Goal: Information Seeking & Learning: Learn about a topic

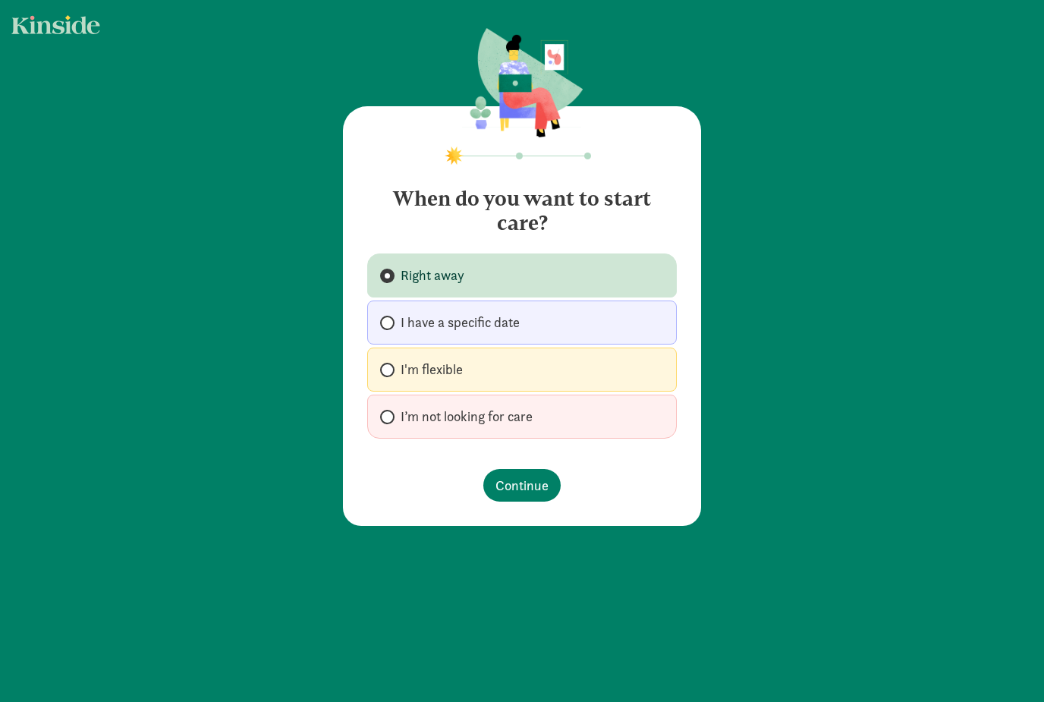
click at [612, 323] on label "I have a specific date" at bounding box center [522, 323] width 310 height 44
click at [390, 323] on input "I have a specific date" at bounding box center [385, 323] width 10 height 10
radio input "true"
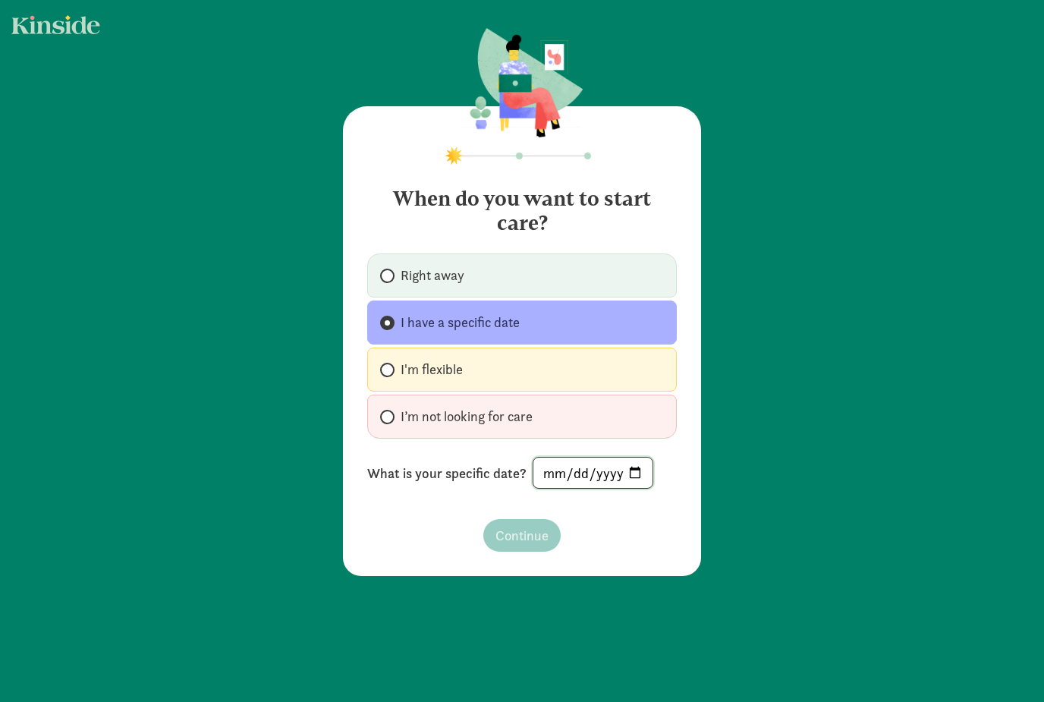
click at [581, 477] on input "date" at bounding box center [593, 473] width 119 height 30
type input "2026-07-06"
click at [538, 534] on span "Continue" at bounding box center [522, 535] width 53 height 20
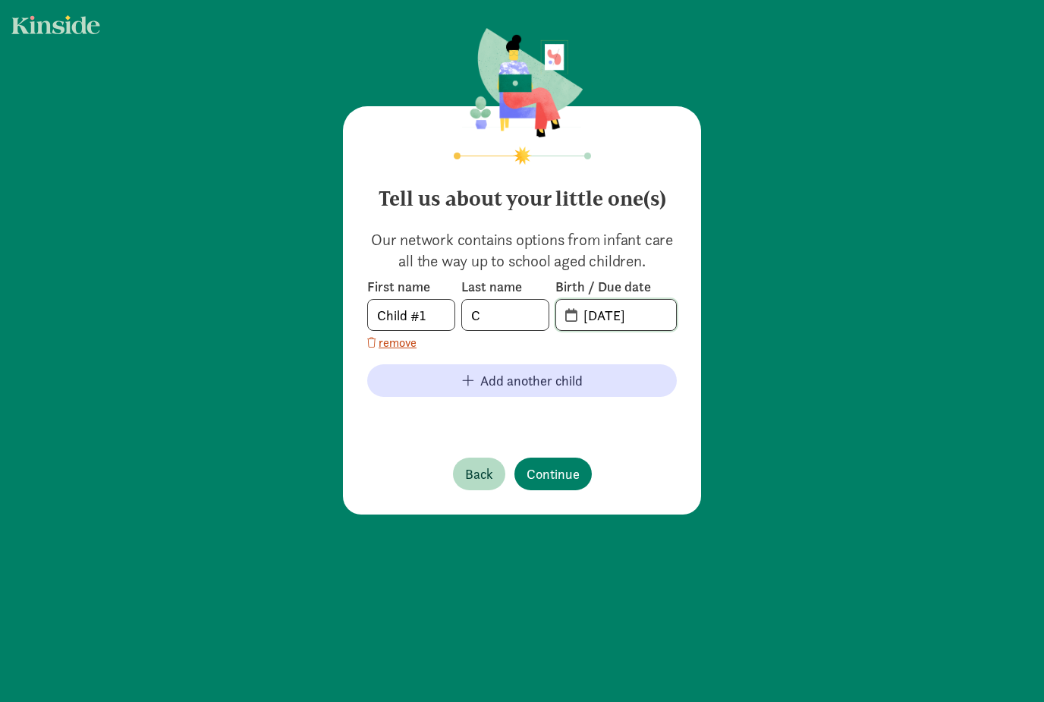
click at [644, 318] on input "09-08-2025" at bounding box center [626, 315] width 102 height 30
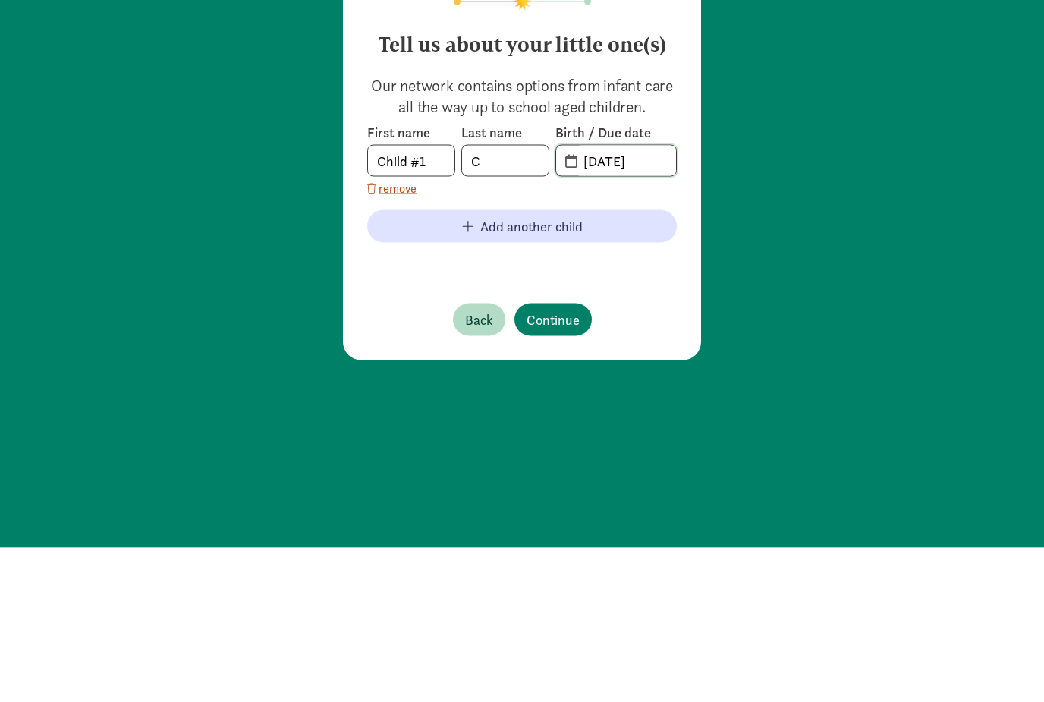
click at [594, 300] on input "09-08-2025" at bounding box center [626, 315] width 102 height 30
click at [618, 300] on input "05-20-25" at bounding box center [626, 315] width 102 height 30
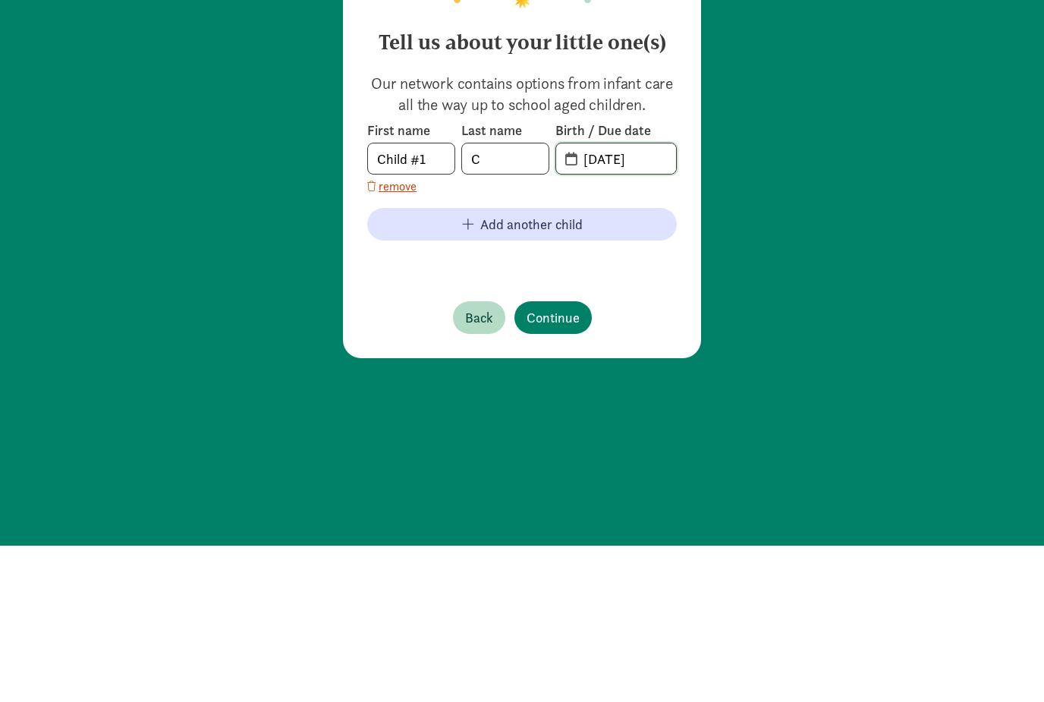
type input "05-05-26"
click at [510, 300] on input "C" at bounding box center [505, 315] width 87 height 30
type input "Choi-Chalmers"
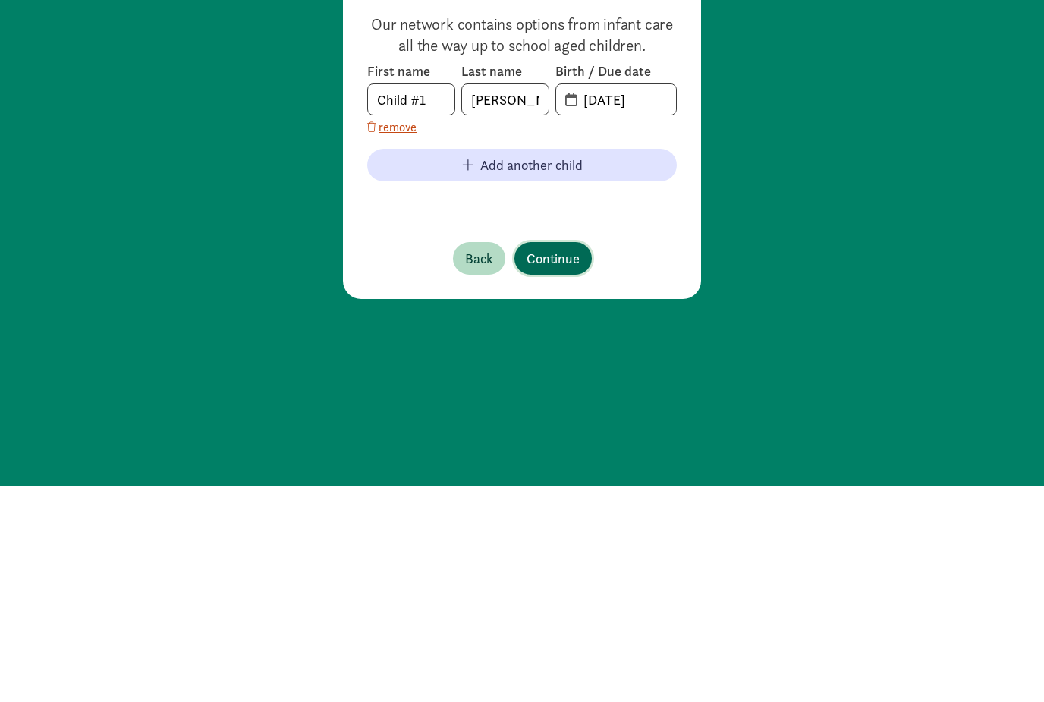
click at [567, 464] on span "Continue" at bounding box center [553, 474] width 53 height 20
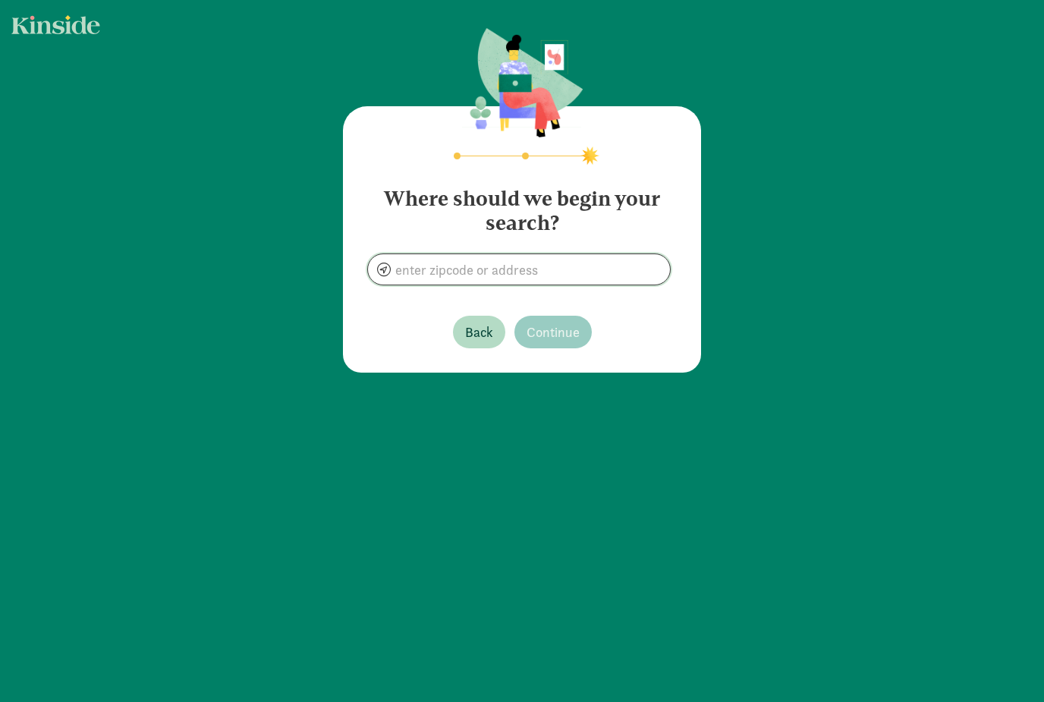
click at [613, 254] on input at bounding box center [519, 269] width 302 height 30
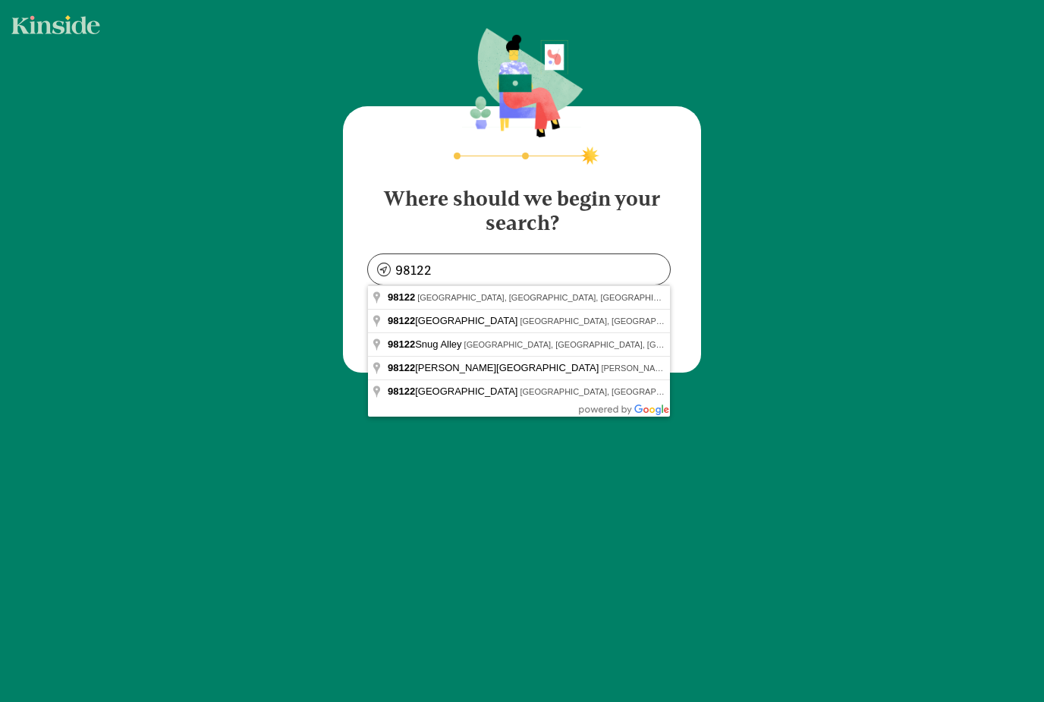
type input "Seattle, WA 98122, USA"
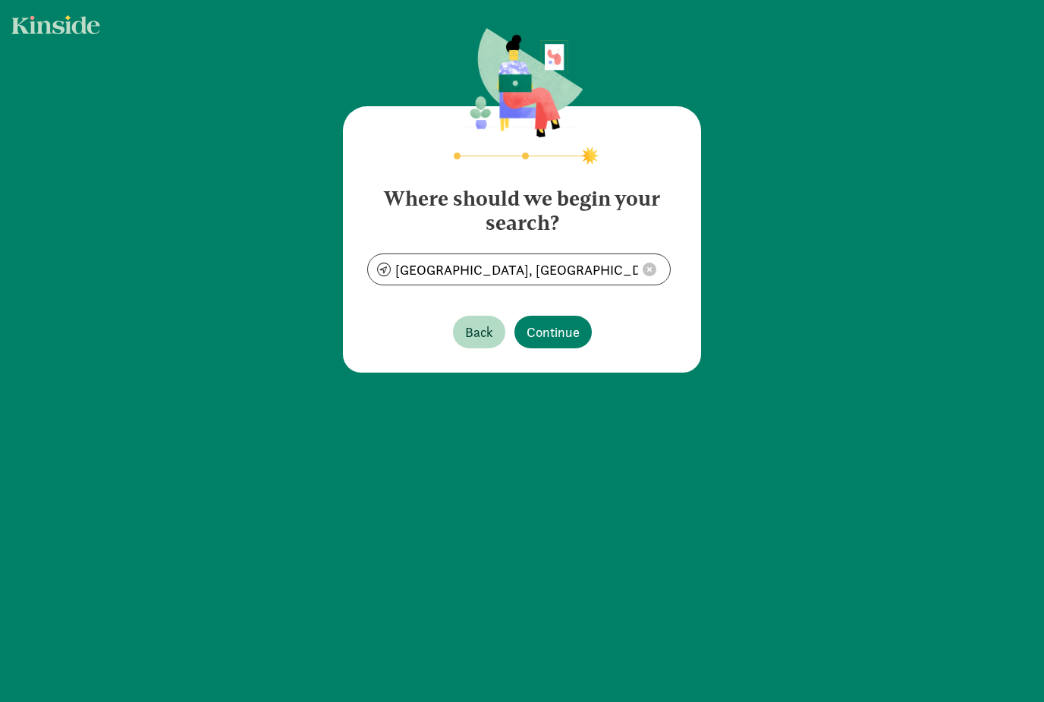
scroll to position [0, 0]
click at [563, 341] on span "Continue" at bounding box center [553, 332] width 53 height 20
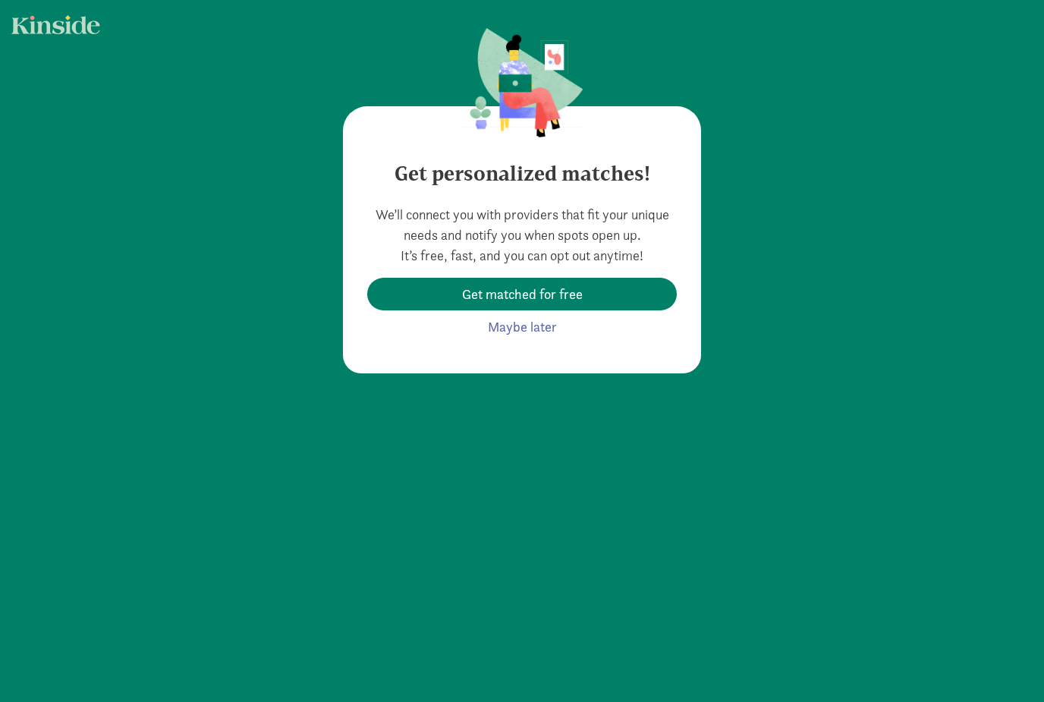
click at [525, 338] on button "Maybe later" at bounding box center [522, 326] width 93 height 33
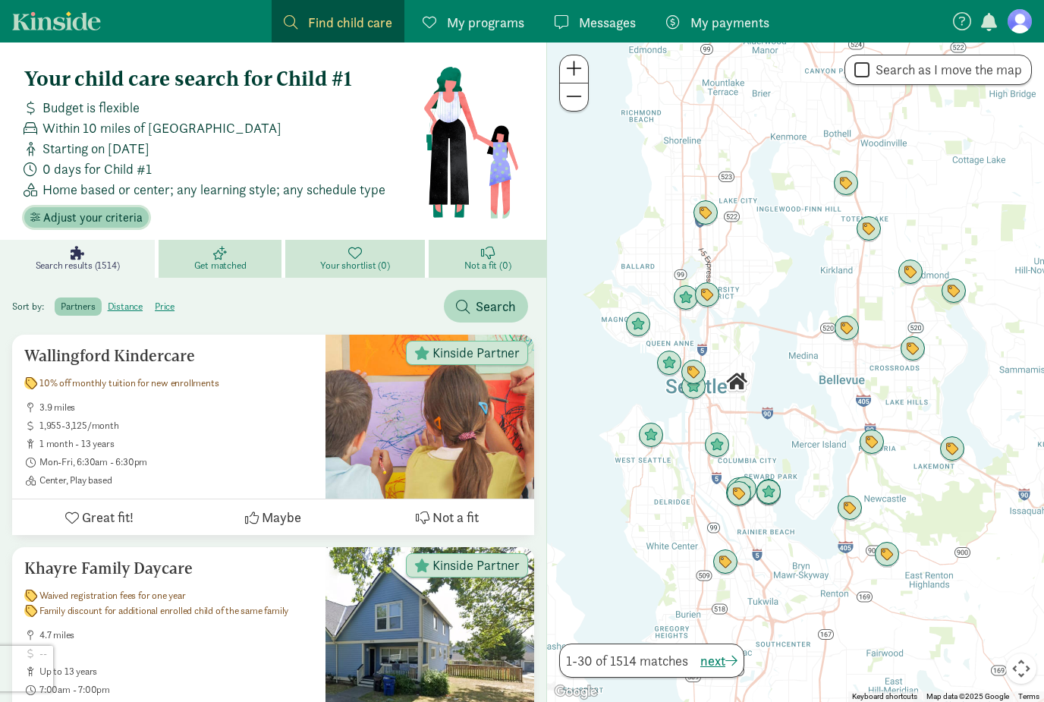
click at [128, 214] on span "Adjust your criteria" at bounding box center [92, 218] width 99 height 18
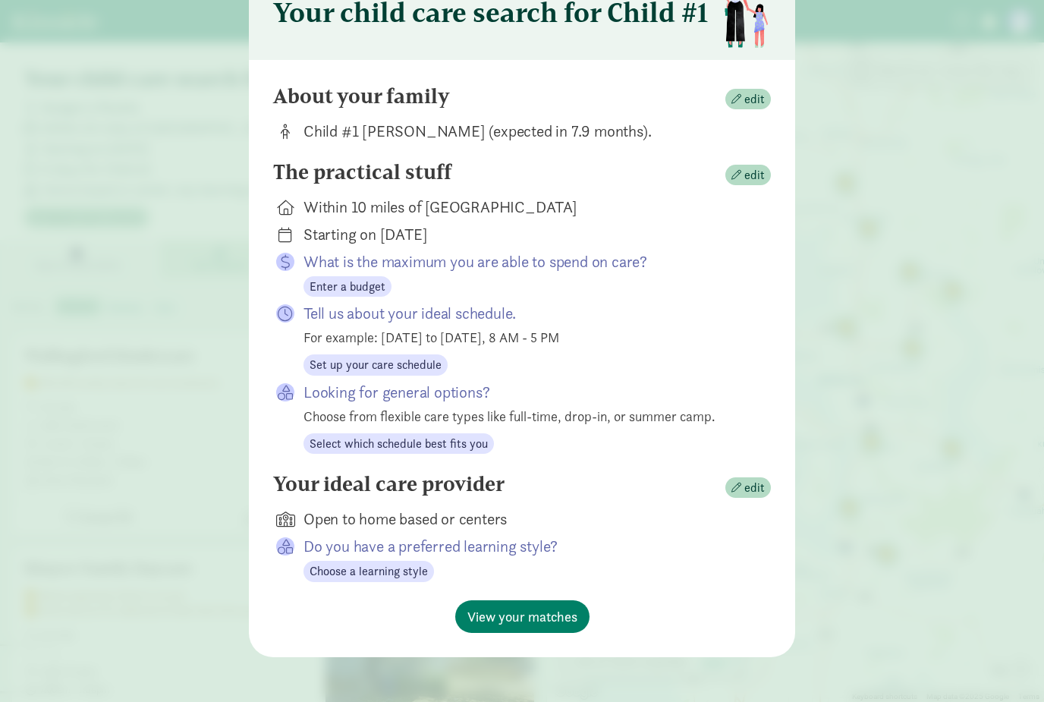
scroll to position [83, 0]
click at [755, 539] on div "Do you have a preferred learning style? Choose a learning style" at bounding box center [522, 560] width 498 height 46
click at [751, 542] on div "Do you have a preferred learning style? Choose a learning style" at bounding box center [522, 560] width 498 height 46
click at [754, 537] on div "Do you have a preferred learning style? Choose a learning style" at bounding box center [522, 560] width 498 height 46
click at [755, 544] on div "Do you have a preferred learning style? Choose a learning style" at bounding box center [522, 560] width 498 height 46
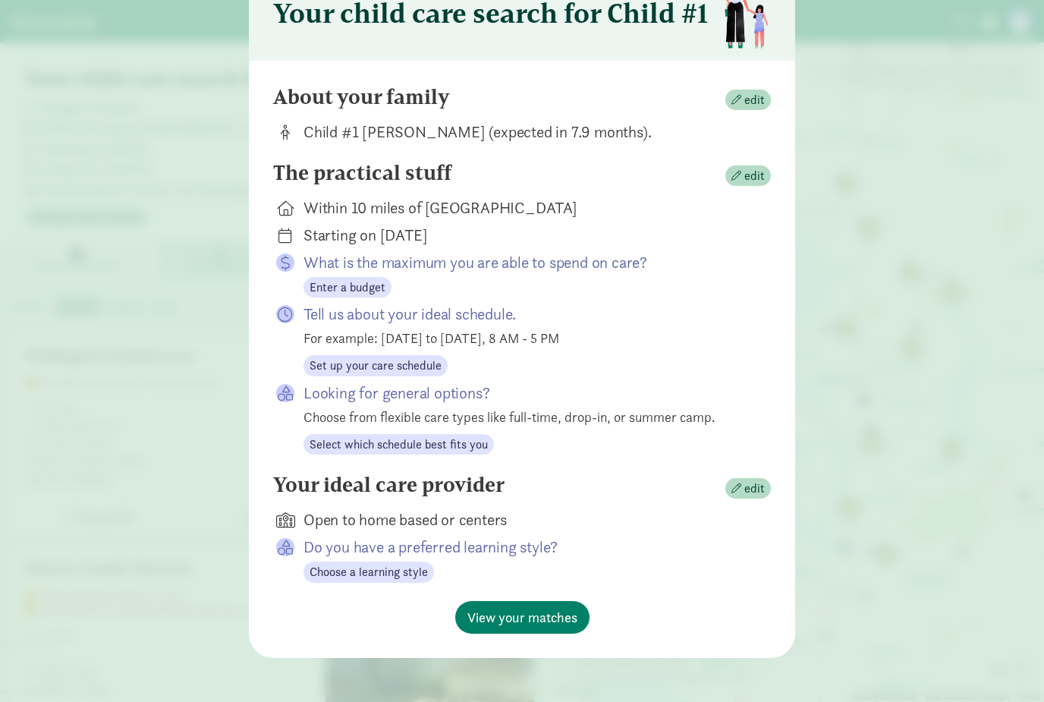
click at [474, 569] on div "Do you have a preferred learning style? Choose a learning style" at bounding box center [525, 560] width 443 height 46
click at [496, 566] on div "Do you have a preferred learning style? Choose a learning style" at bounding box center [525, 560] width 443 height 46
click at [757, 538] on div "Do you have a preferred learning style? Choose a learning style" at bounding box center [522, 560] width 498 height 46
click at [743, 537] on p "Do you have a preferred learning style?" at bounding box center [525, 547] width 443 height 21
click at [748, 537] on div "Do you have a preferred learning style? Choose a learning style" at bounding box center [522, 560] width 498 height 46
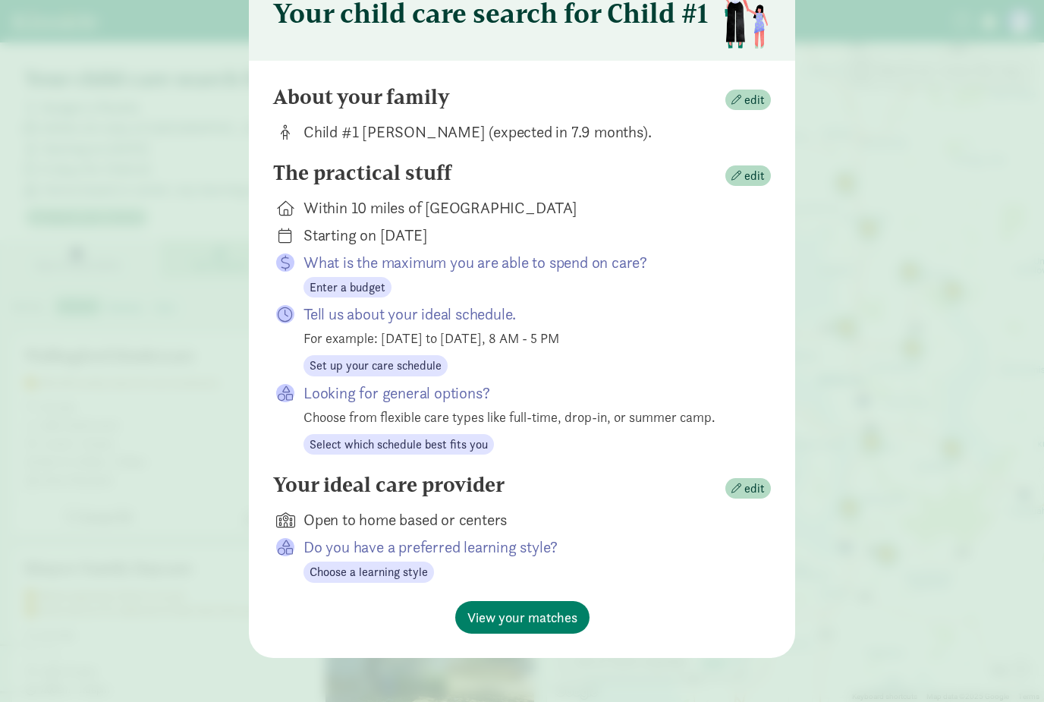
click at [755, 551] on div "Do you have a preferred learning style? Choose a learning style" at bounding box center [522, 560] width 498 height 46
click at [743, 531] on div "Your ideal care provider edit Open to home based or centers Do you have a prefe…" at bounding box center [522, 537] width 498 height 128
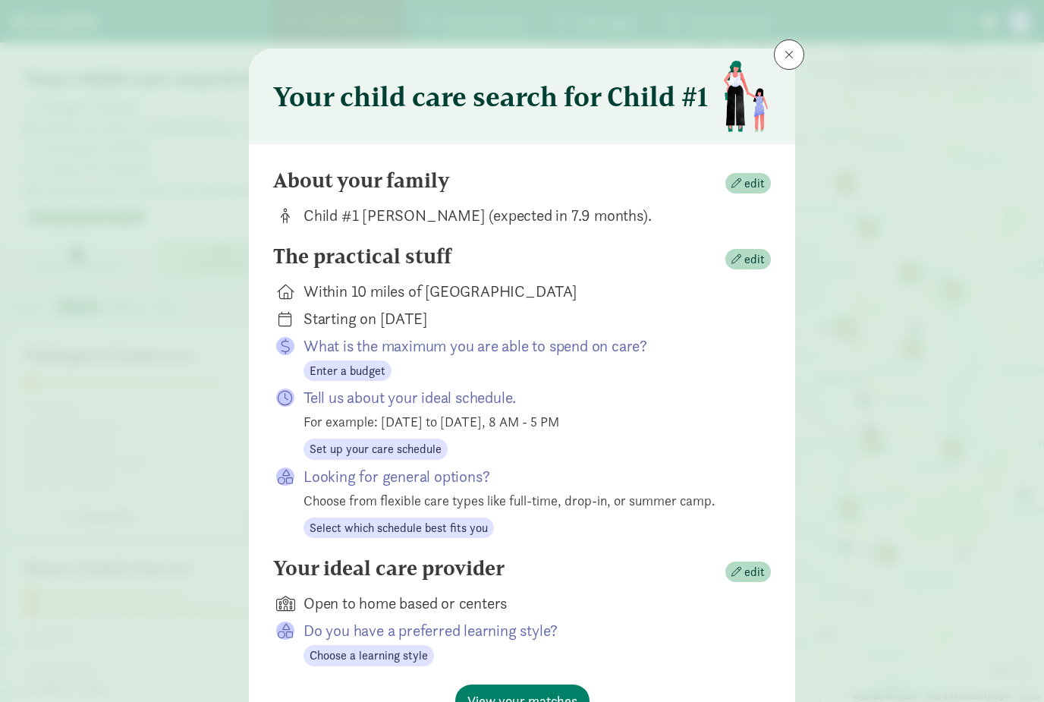
scroll to position [0, 0]
click at [803, 109] on div "Your child care search for Child #1 About your family edit Child #1 Choi-Chalme…" at bounding box center [522, 351] width 1044 height 702
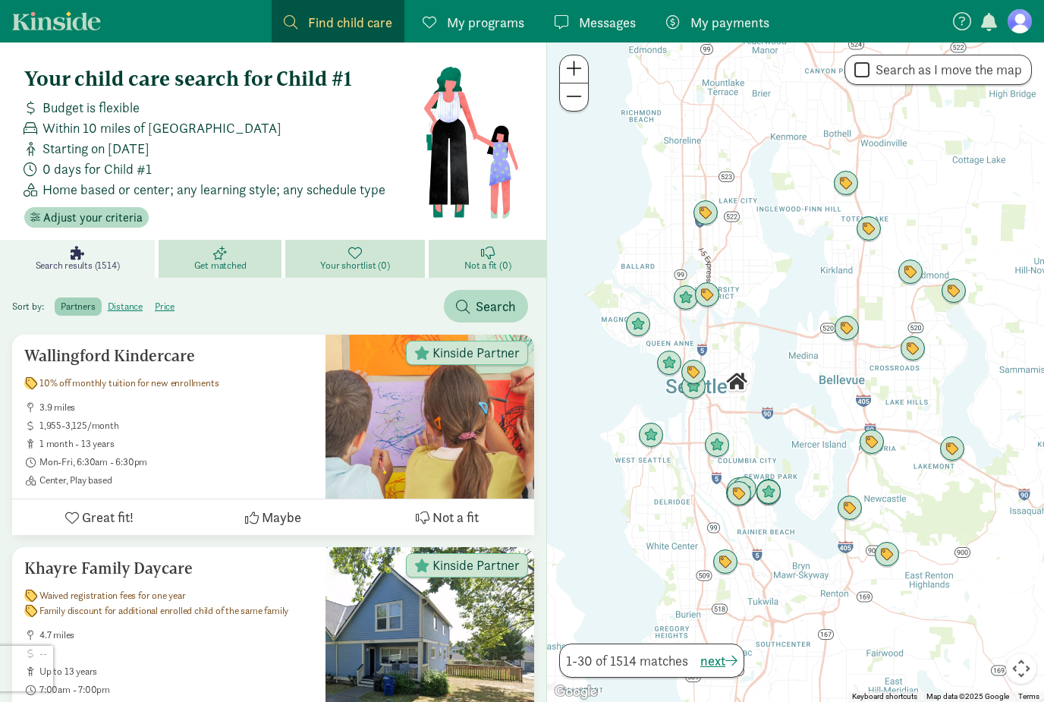
click at [804, 100] on div "Your child care search for Child #1 About your family edit Child #1 Choi-Chalme…" at bounding box center [522, 351] width 1044 height 702
click at [115, 213] on span "Adjust your criteria" at bounding box center [92, 218] width 99 height 18
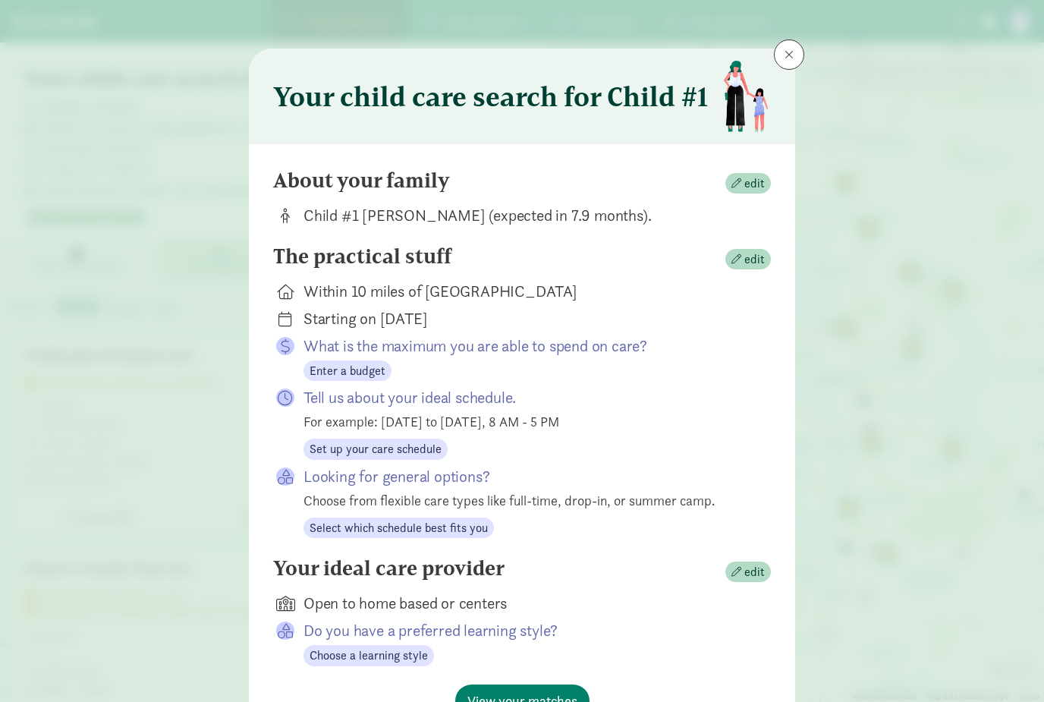
click at [753, 632] on div "Do you have a preferred learning style? Choose a learning style" at bounding box center [522, 643] width 498 height 46
click at [748, 620] on div "Do you have a preferred learning style? Choose a learning style" at bounding box center [522, 643] width 498 height 46
click at [742, 616] on div "Your ideal care provider edit Open to home based or centers Do you have a prefe…" at bounding box center [522, 620] width 498 height 128
click at [477, 656] on div "Do you have a preferred learning style? Choose a learning style" at bounding box center [525, 643] width 443 height 46
click at [520, 685] on button "View your matches" at bounding box center [522, 701] width 134 height 33
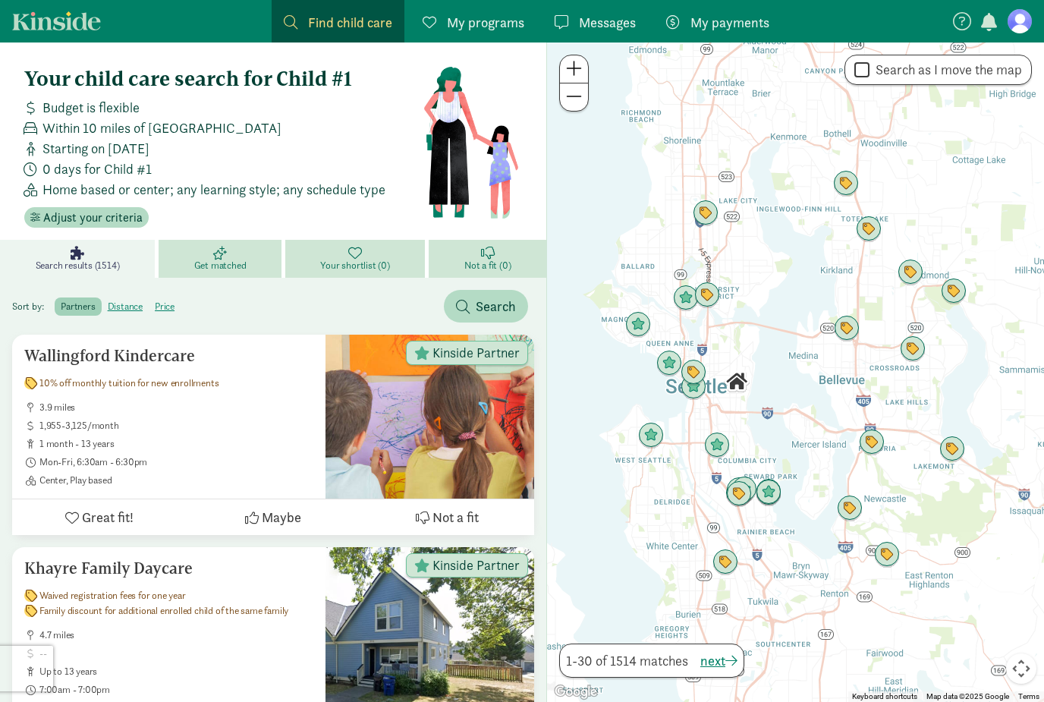
click at [193, 191] on span "Home based or center; any learning style; any schedule type" at bounding box center [214, 189] width 343 height 20
click at [124, 218] on span "Adjust your criteria" at bounding box center [92, 218] width 99 height 18
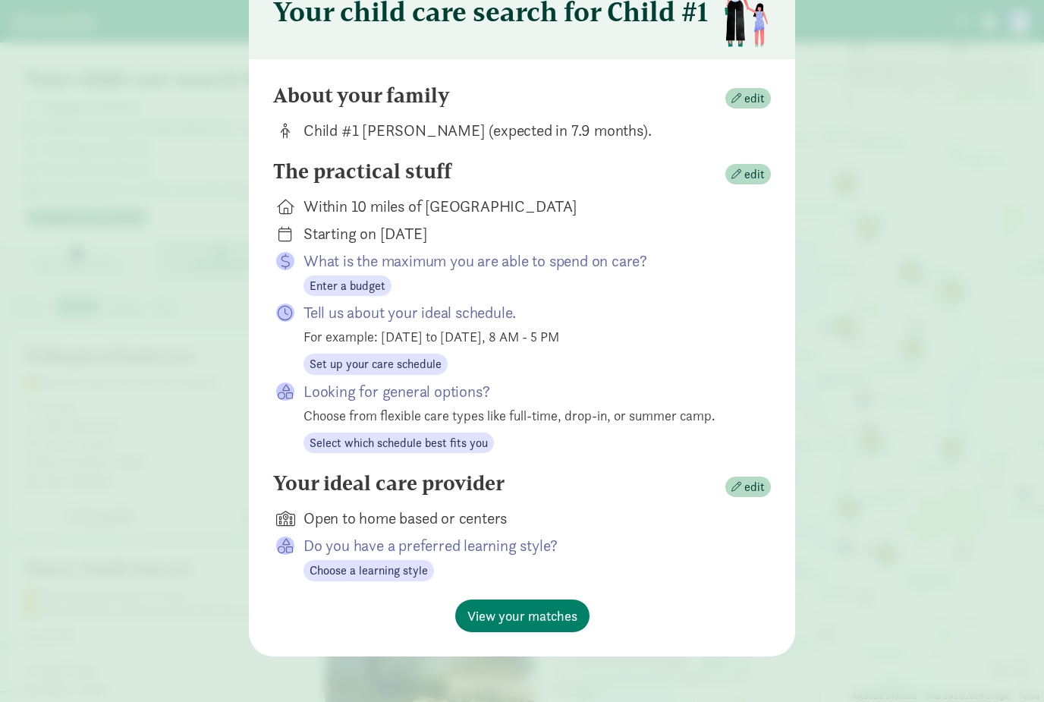
scroll to position [83, 0]
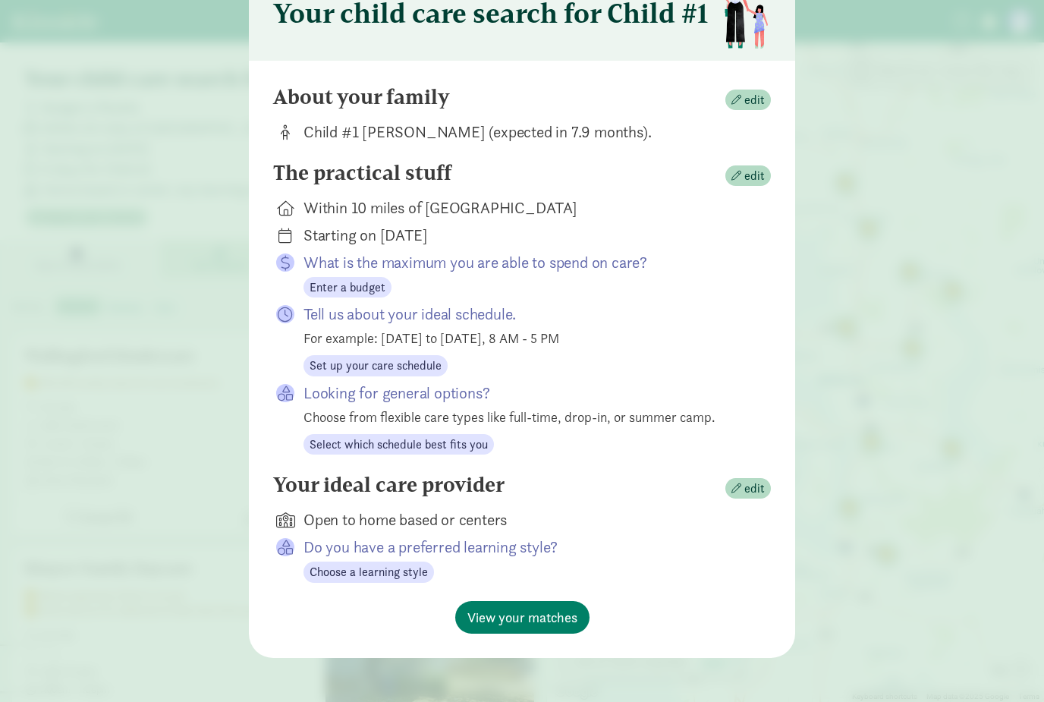
click at [563, 675] on div "Your child care search for Child #1 About your family edit Child #1 Choi-Chalme…" at bounding box center [522, 351] width 1044 height 702
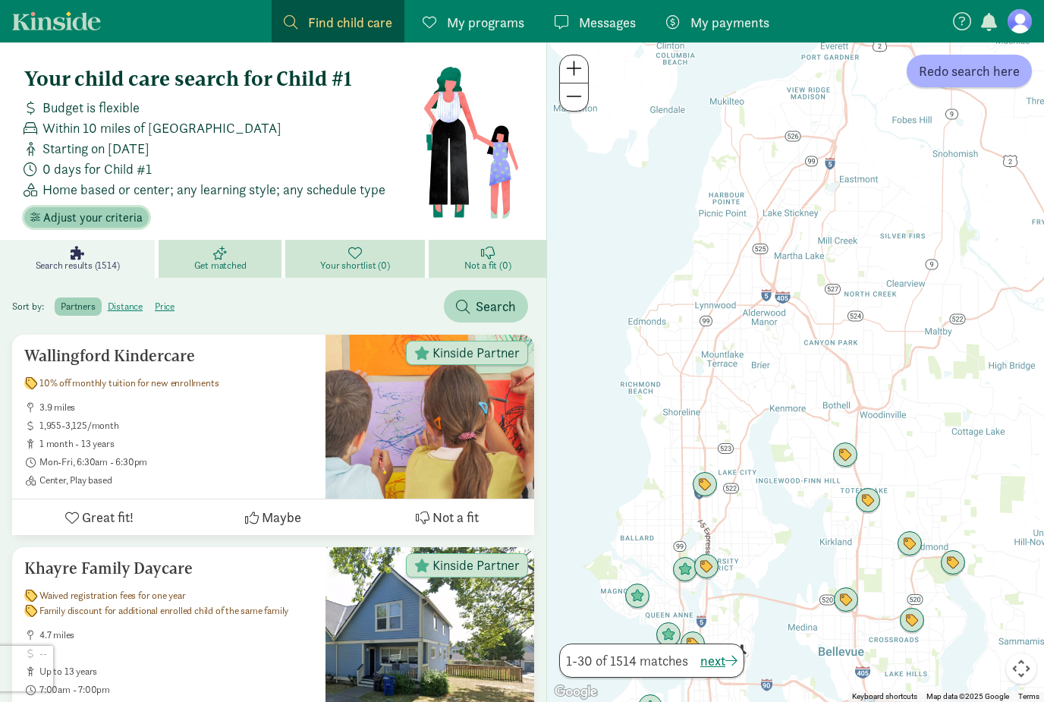
click at [124, 207] on button "Adjust your criteria" at bounding box center [86, 217] width 124 height 21
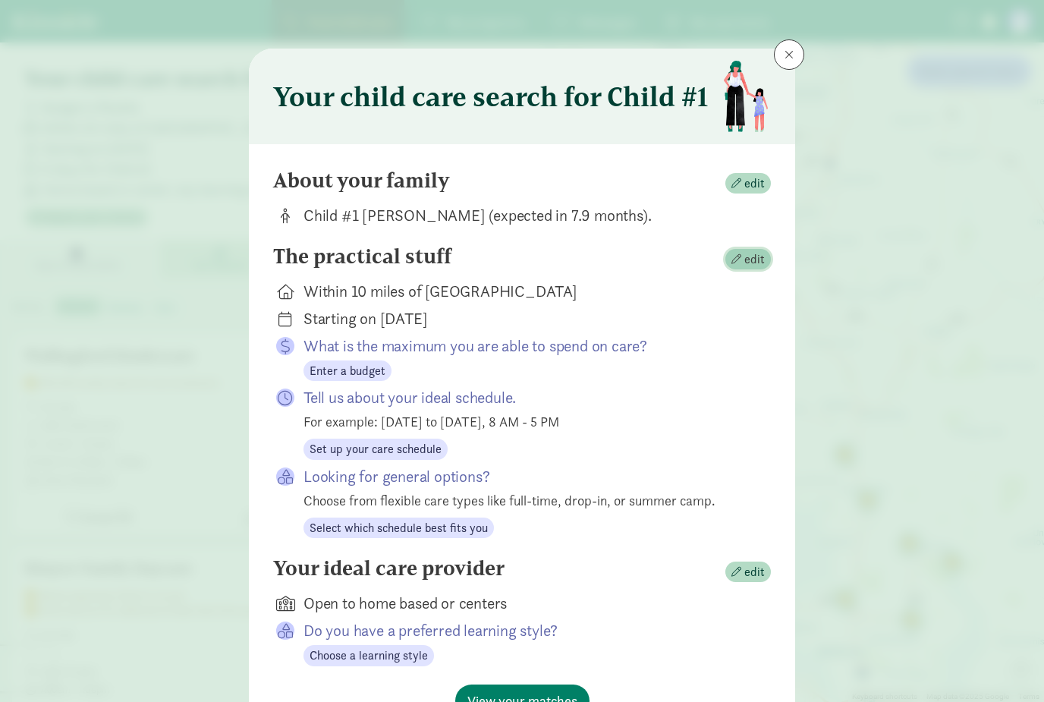
click at [735, 258] on span "button" at bounding box center [737, 259] width 10 height 10
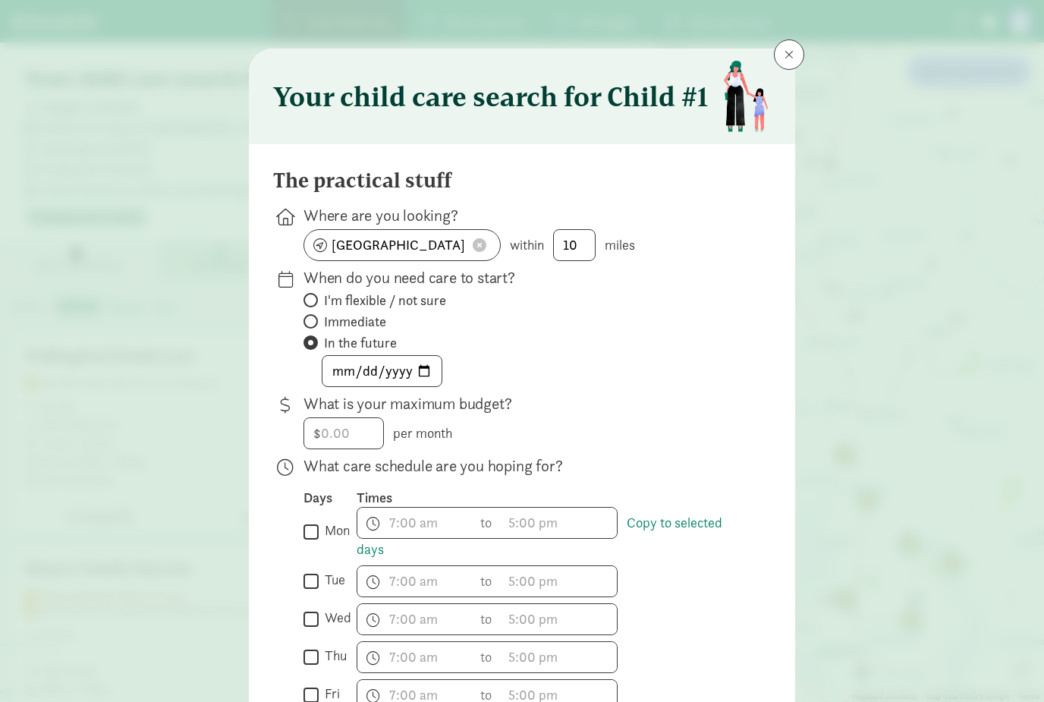
click at [591, 118] on div "Your child care search for Child #1" at bounding box center [522, 96] width 498 height 71
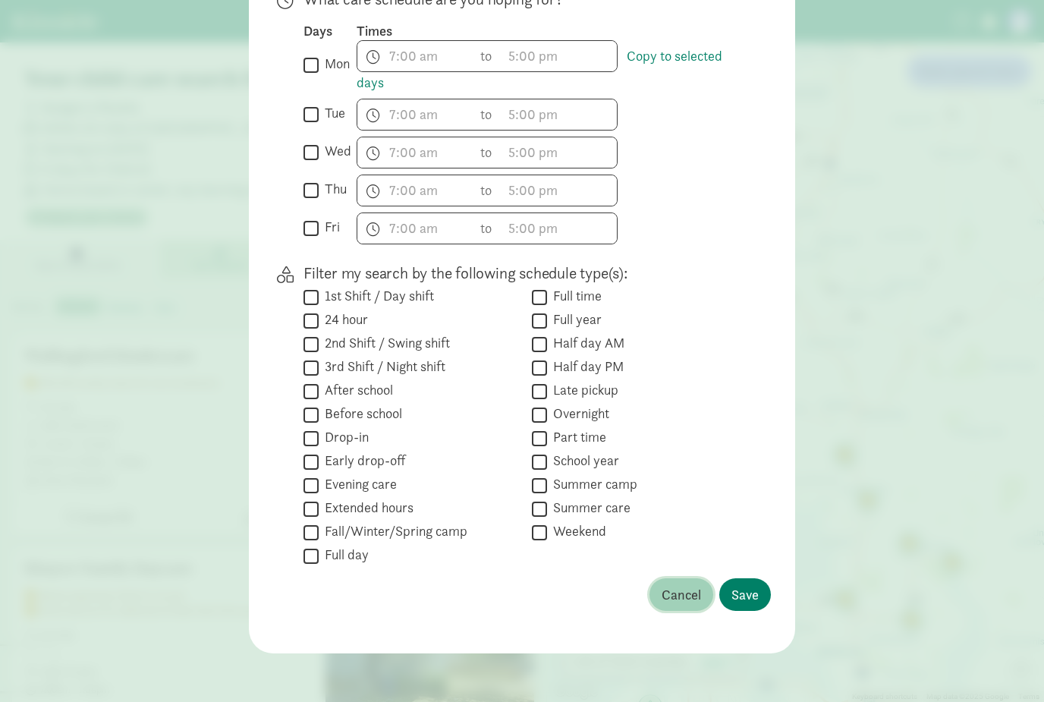
click at [686, 604] on span "Cancel" at bounding box center [681, 594] width 39 height 20
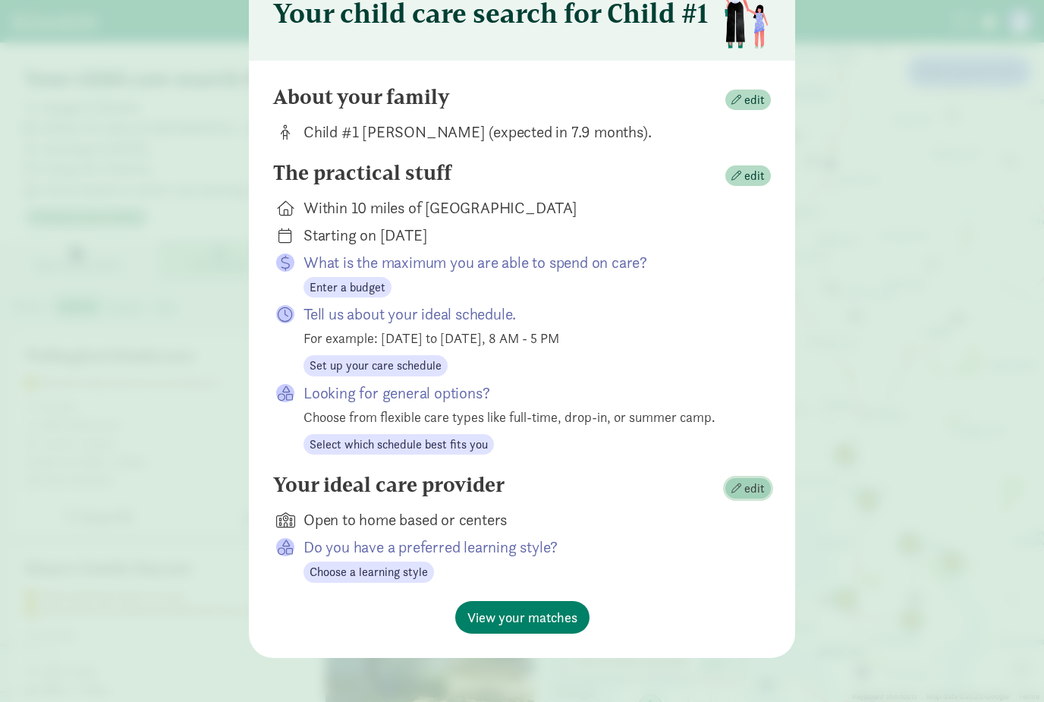
click at [754, 483] on span "edit" at bounding box center [755, 489] width 20 height 18
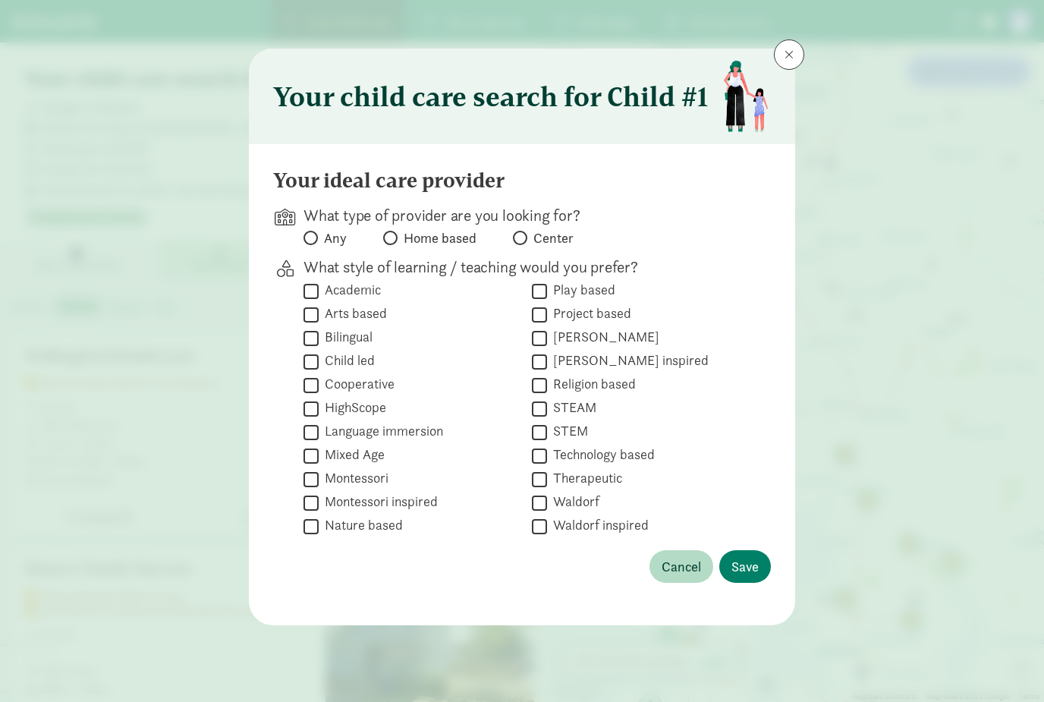
click at [518, 242] on input "Center" at bounding box center [518, 238] width 10 height 10
radio input "true"
click at [750, 571] on span "Save" at bounding box center [745, 566] width 27 height 20
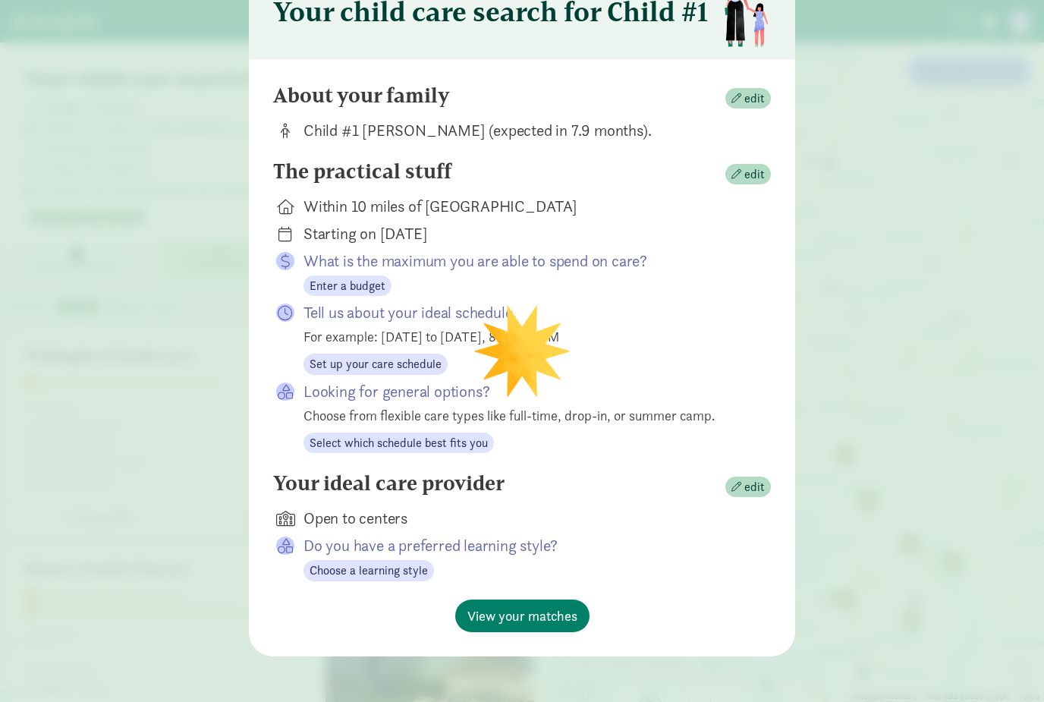
scroll to position [83, 0]
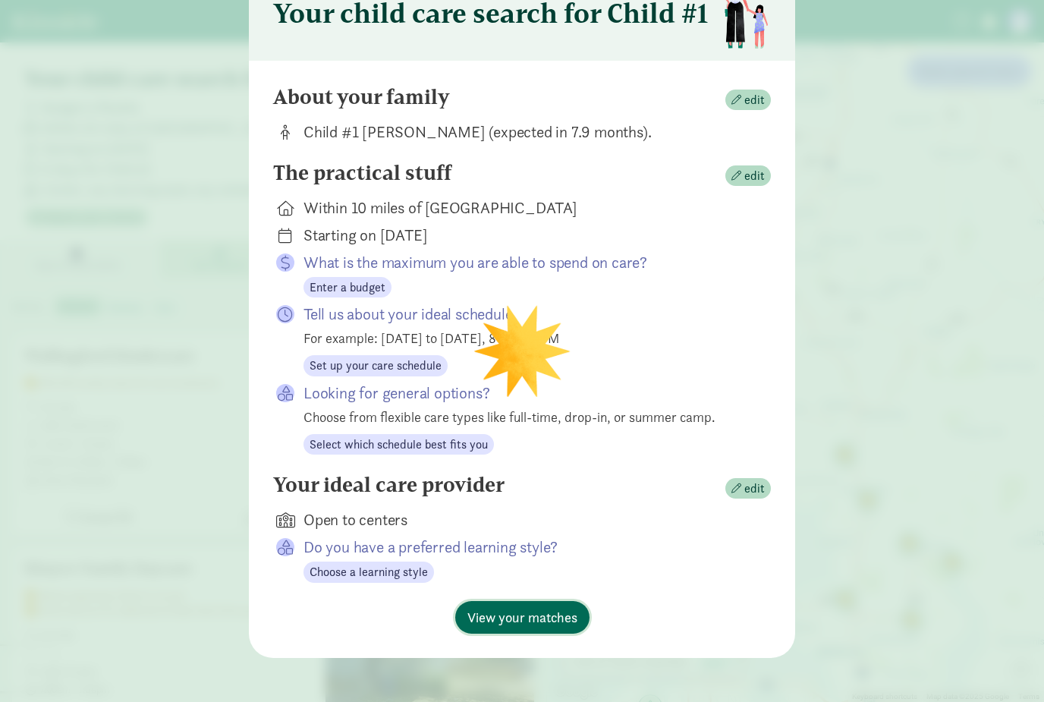
click at [556, 612] on span "View your matches" at bounding box center [523, 617] width 110 height 20
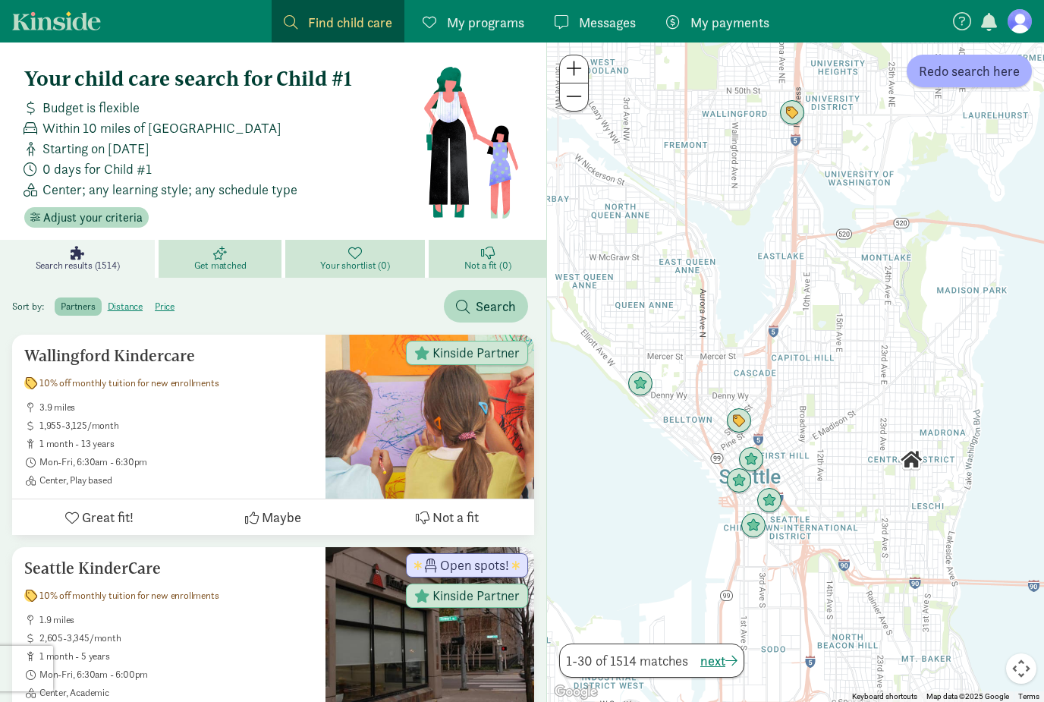
click at [575, 72] on span at bounding box center [574, 68] width 16 height 18
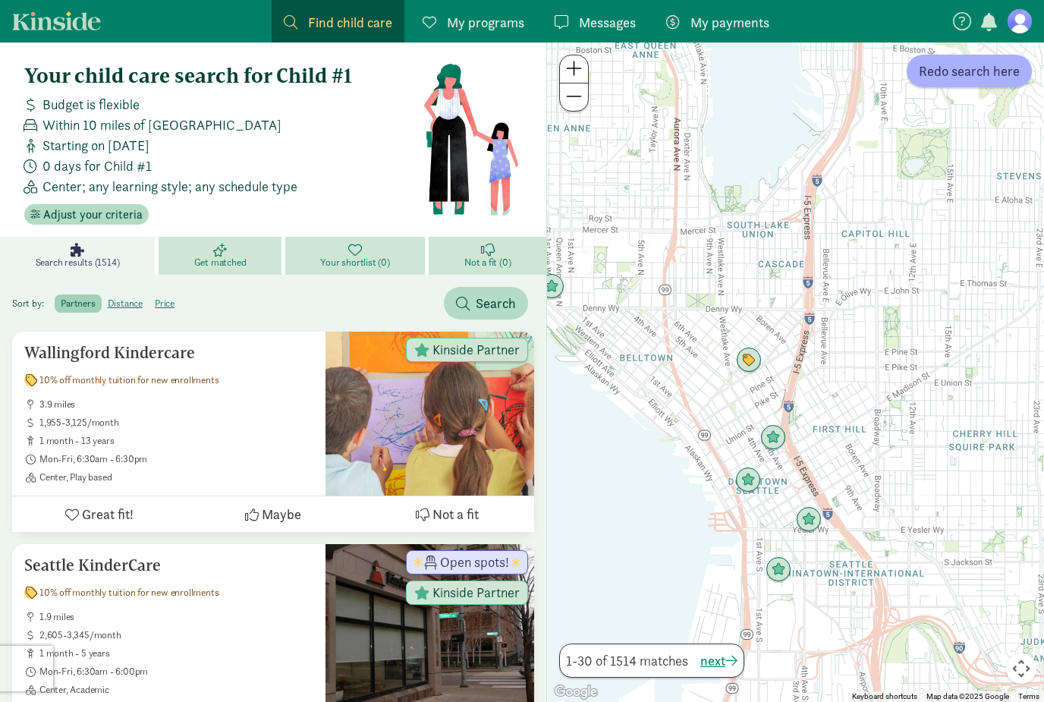
scroll to position [0, 0]
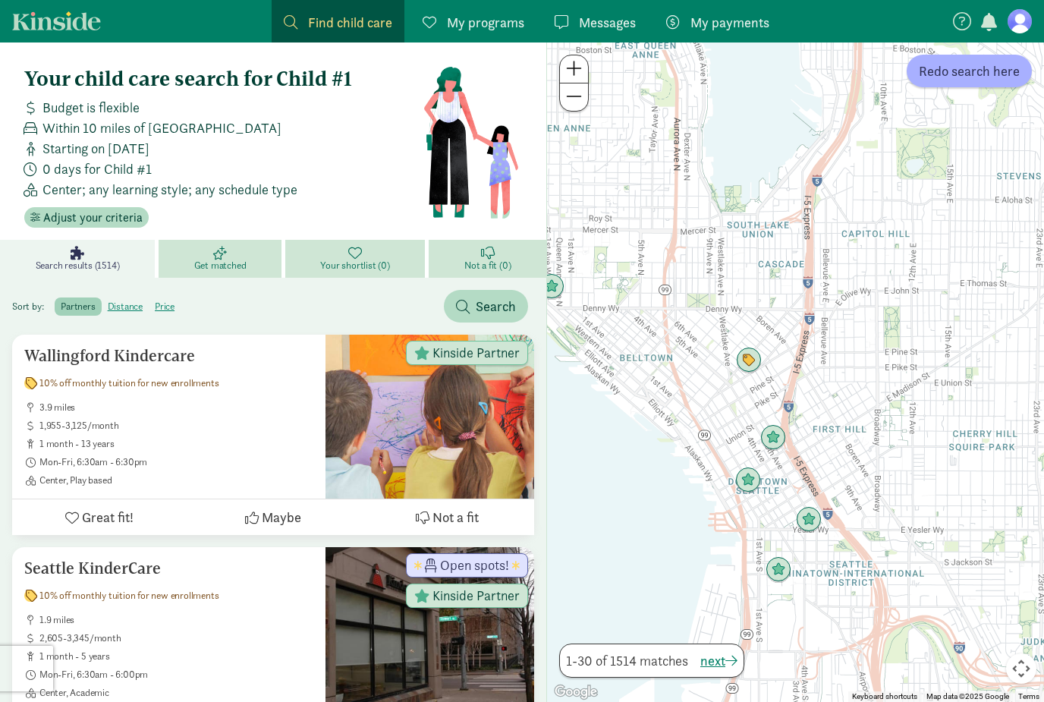
click at [125, 310] on label "distance" at bounding box center [125, 307] width 47 height 18
click at [108, 301] on input "distance" at bounding box center [108, 301] width 0 height 0
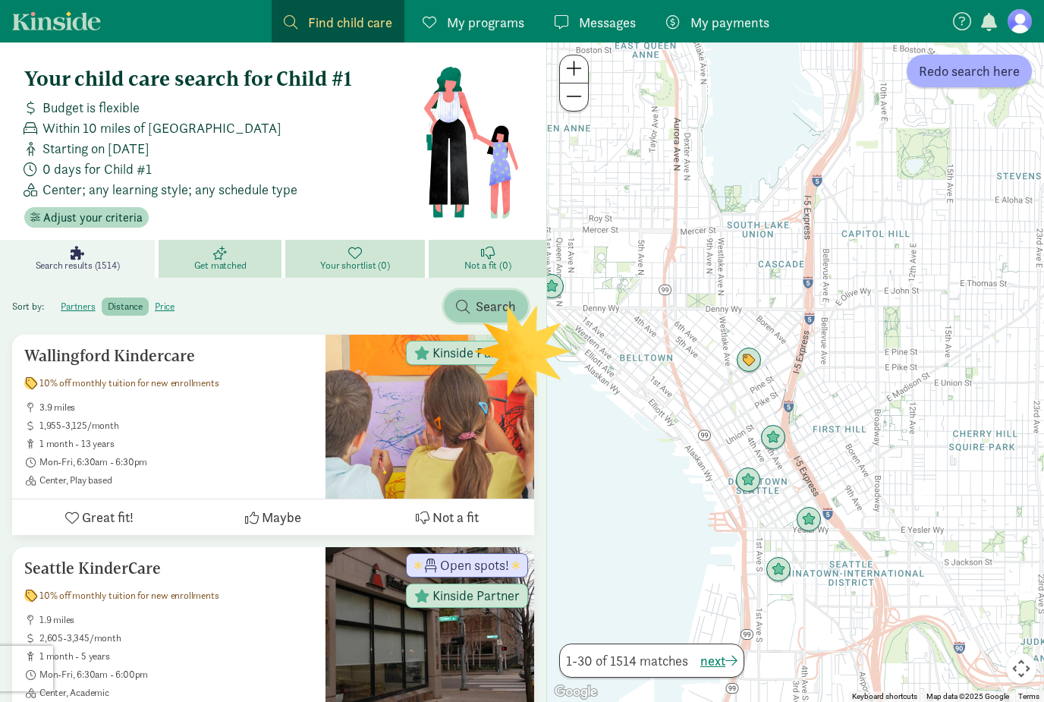
click at [467, 313] on span "Search" at bounding box center [486, 306] width 60 height 20
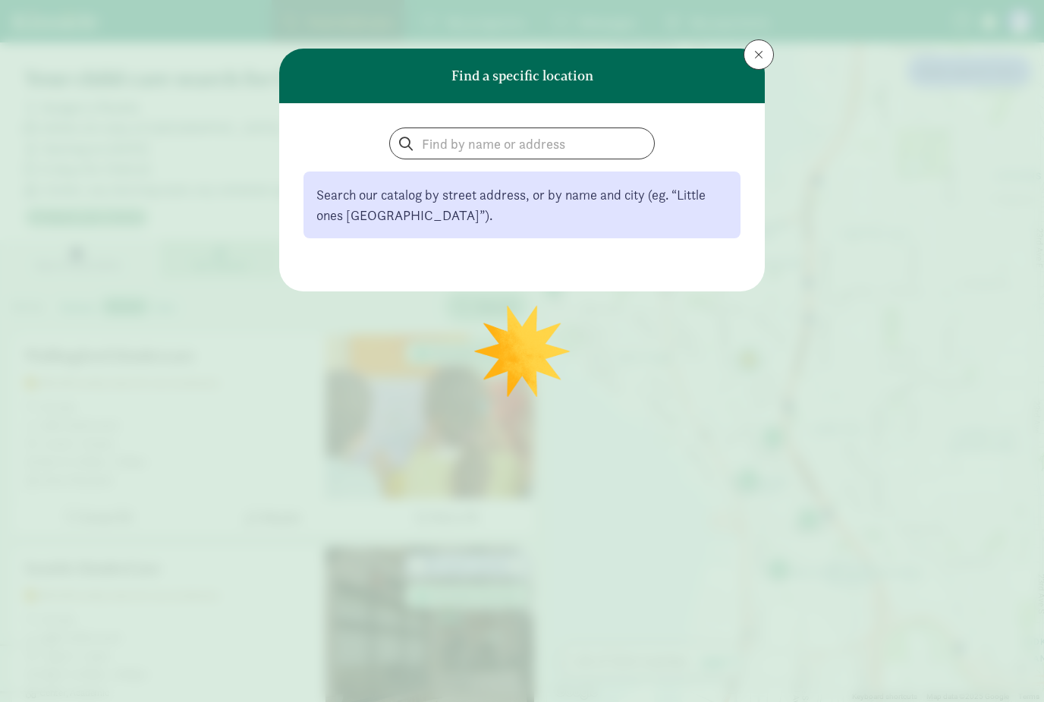
click at [754, 52] on span at bounding box center [758, 55] width 9 height 12
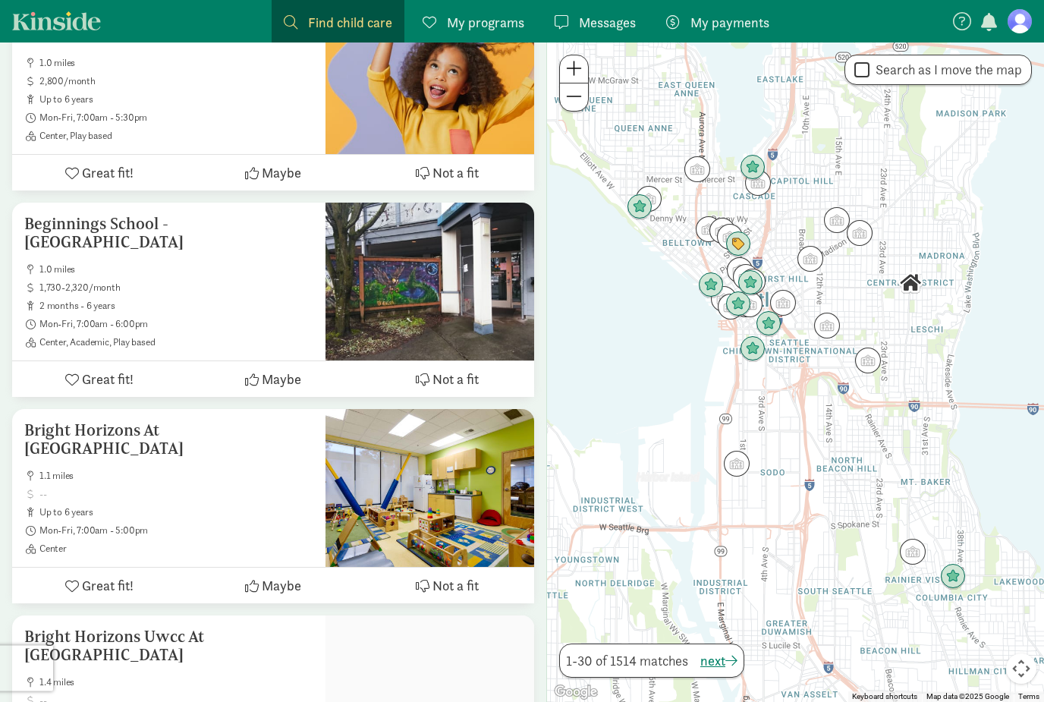
scroll to position [739, 0]
click at [237, 228] on h5 "Beginnings School - [GEOGRAPHIC_DATA]" at bounding box center [168, 233] width 289 height 36
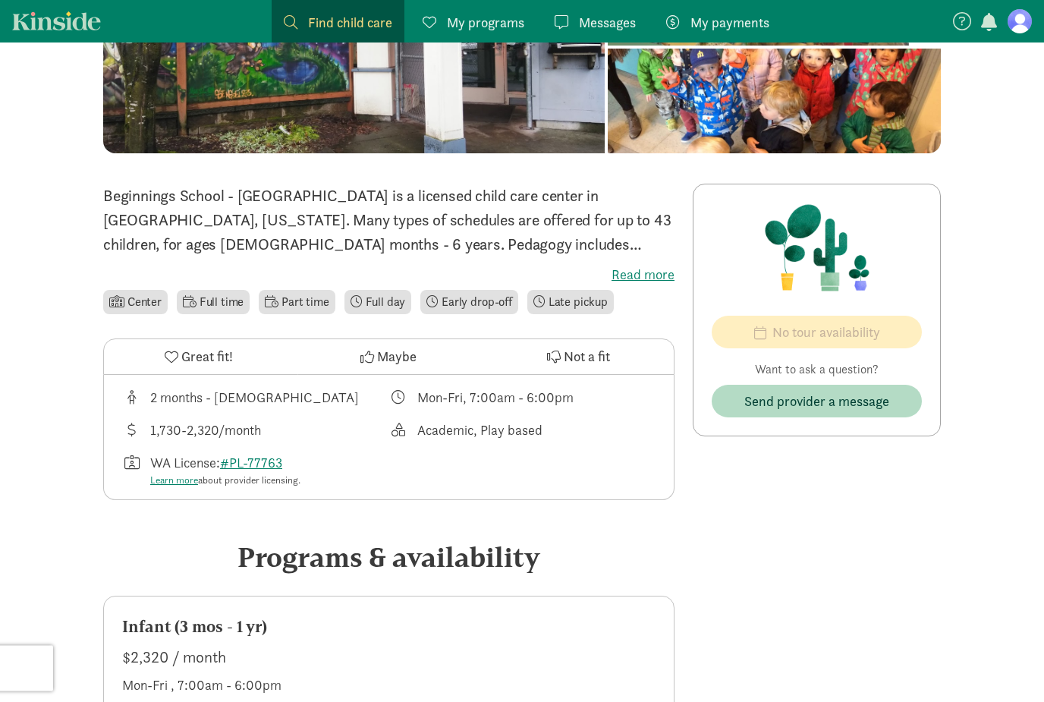
scroll to position [209, 0]
click at [659, 276] on label "Read more" at bounding box center [388, 275] width 571 height 18
click at [0, 0] on input "Read more" at bounding box center [0, 0] width 0 height 0
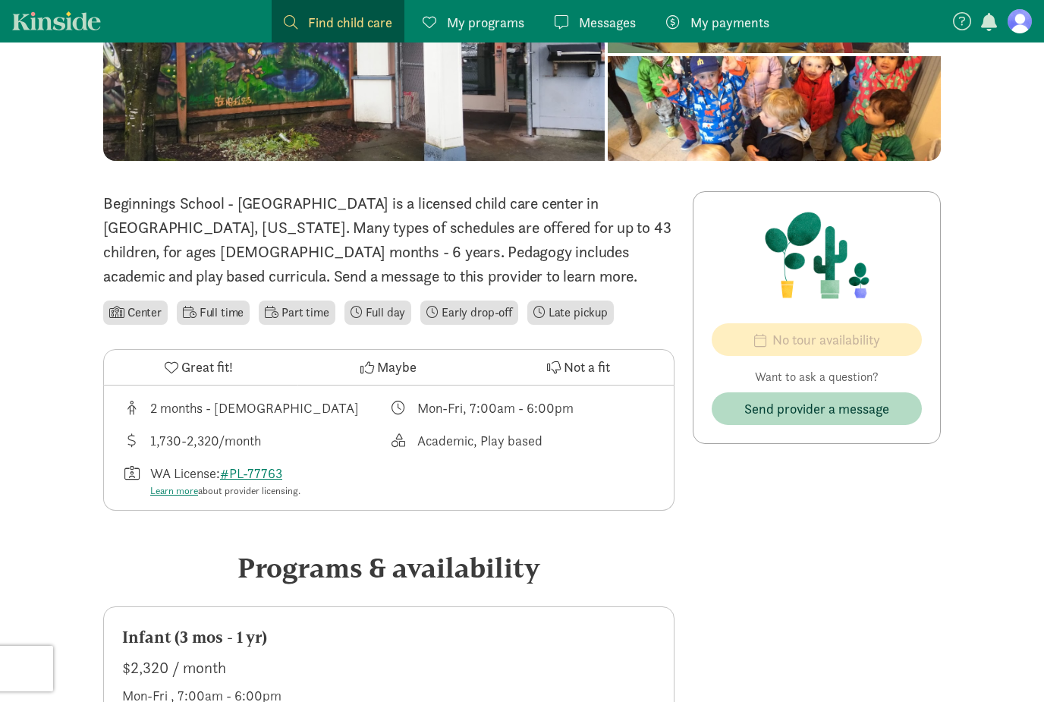
scroll to position [0, 0]
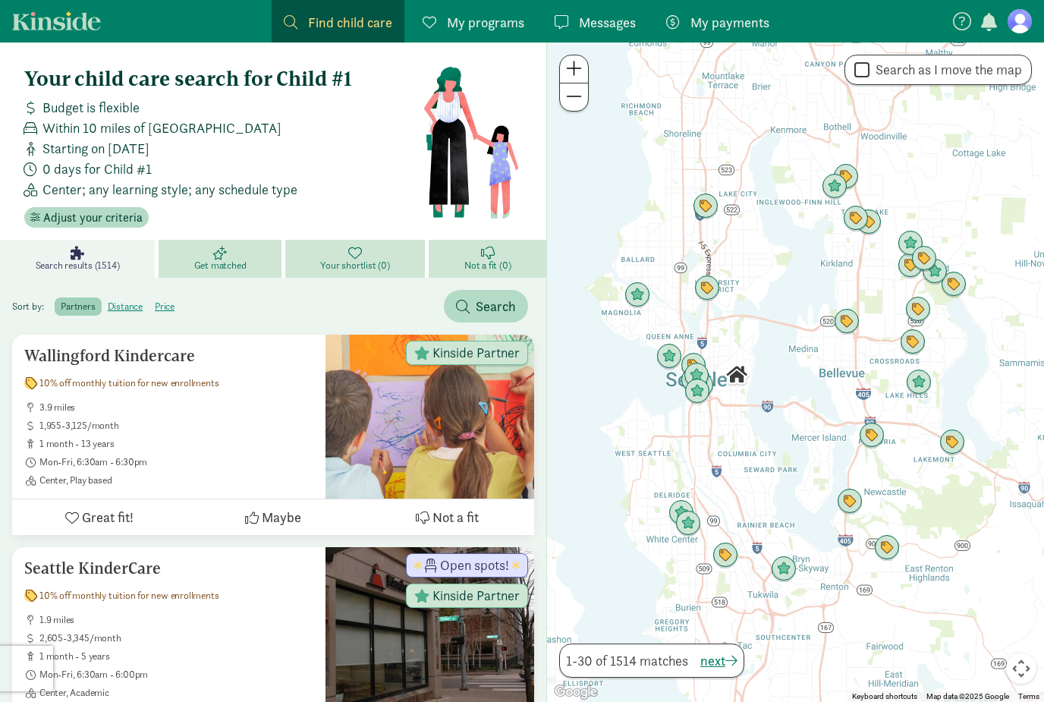
click at [126, 303] on label "distance" at bounding box center [125, 307] width 47 height 18
click at [108, 301] on input "distance" at bounding box center [108, 301] width 0 height 0
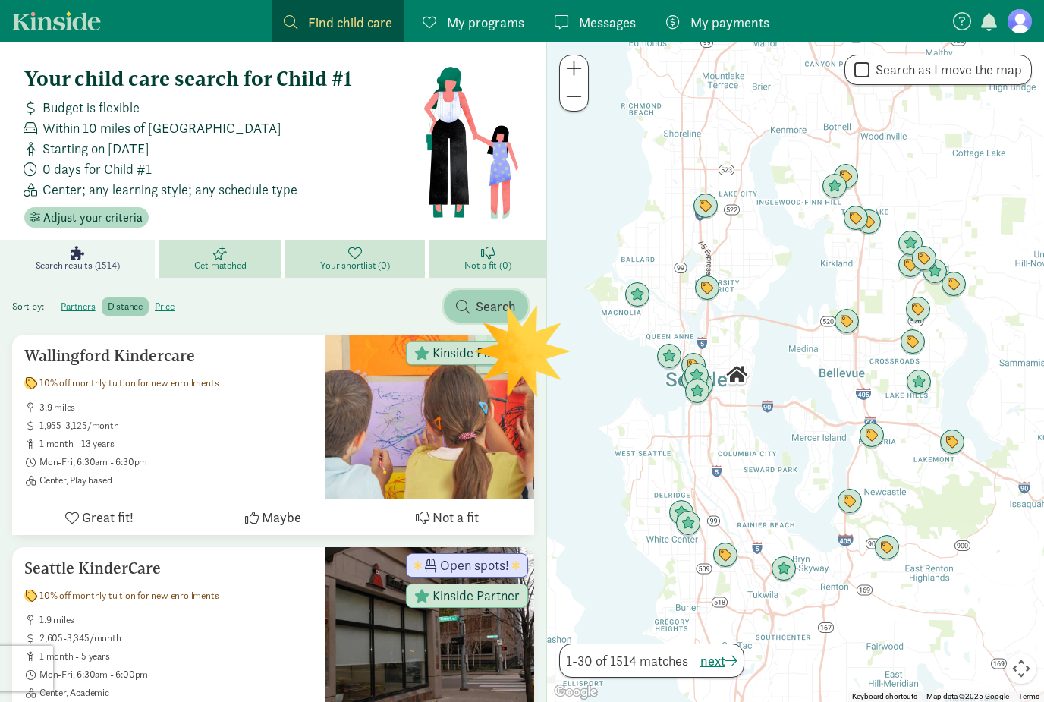
click at [473, 309] on span "Search" at bounding box center [486, 306] width 60 height 20
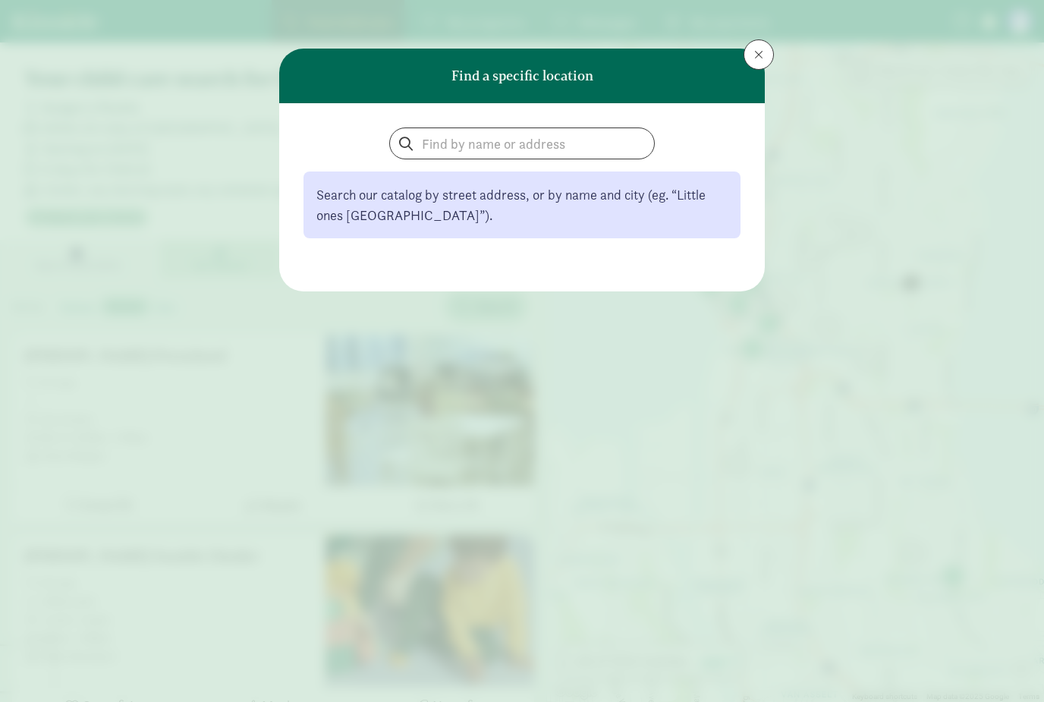
click at [756, 59] on span at bounding box center [758, 55] width 9 height 12
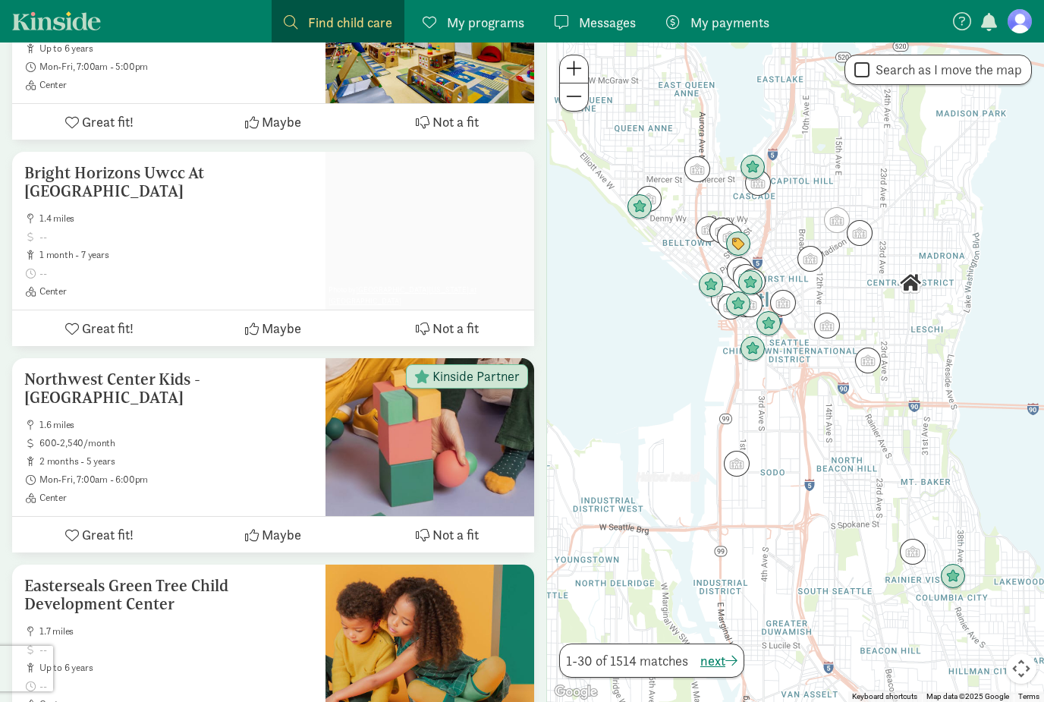
scroll to position [1202, 0]
click at [222, 371] on h5 "Northwest Center Kids -[GEOGRAPHIC_DATA]" at bounding box center [168, 389] width 289 height 36
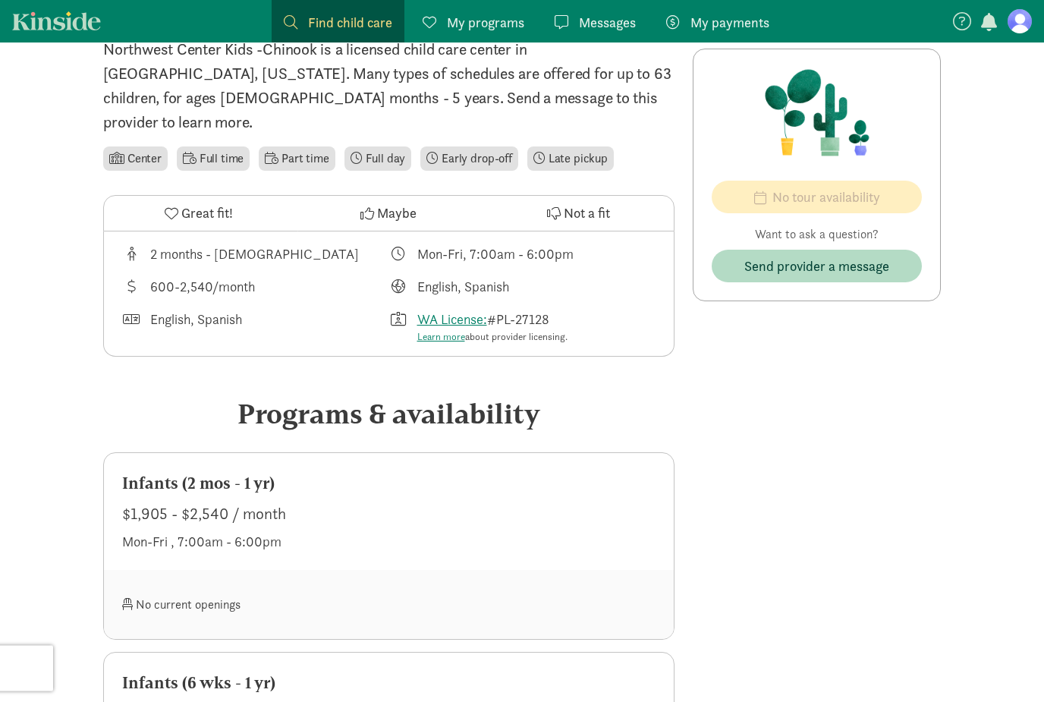
scroll to position [241, 0]
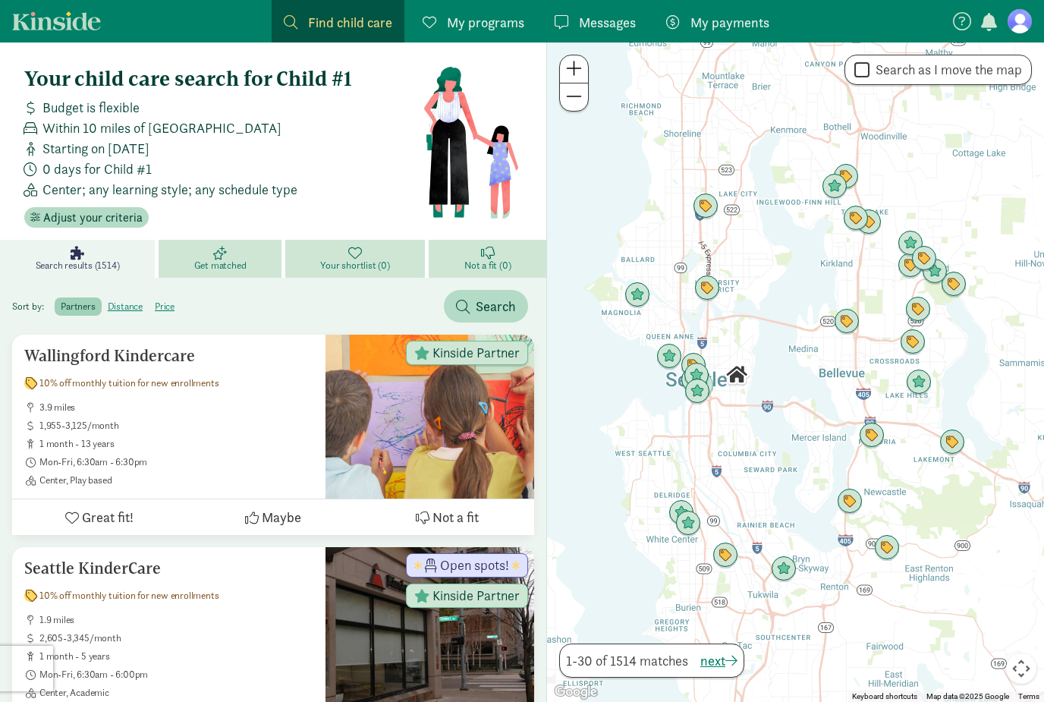
click at [128, 304] on label "distance" at bounding box center [125, 307] width 47 height 18
click at [108, 301] on input "distance" at bounding box center [108, 301] width 0 height 0
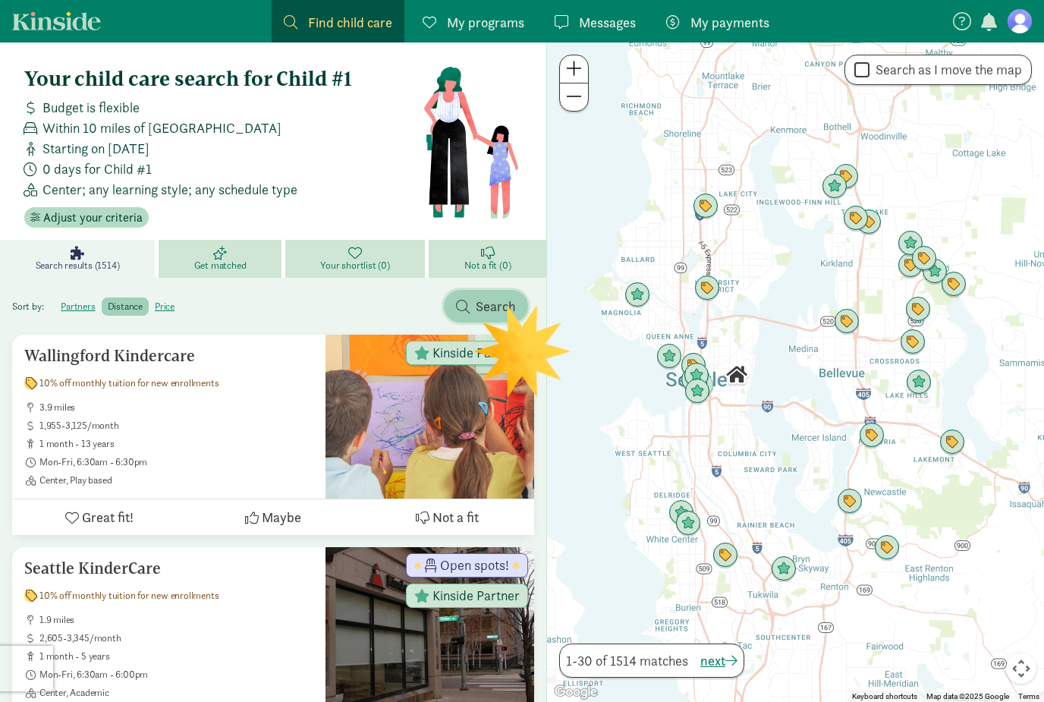
click at [484, 312] on span "Search" at bounding box center [496, 306] width 40 height 20
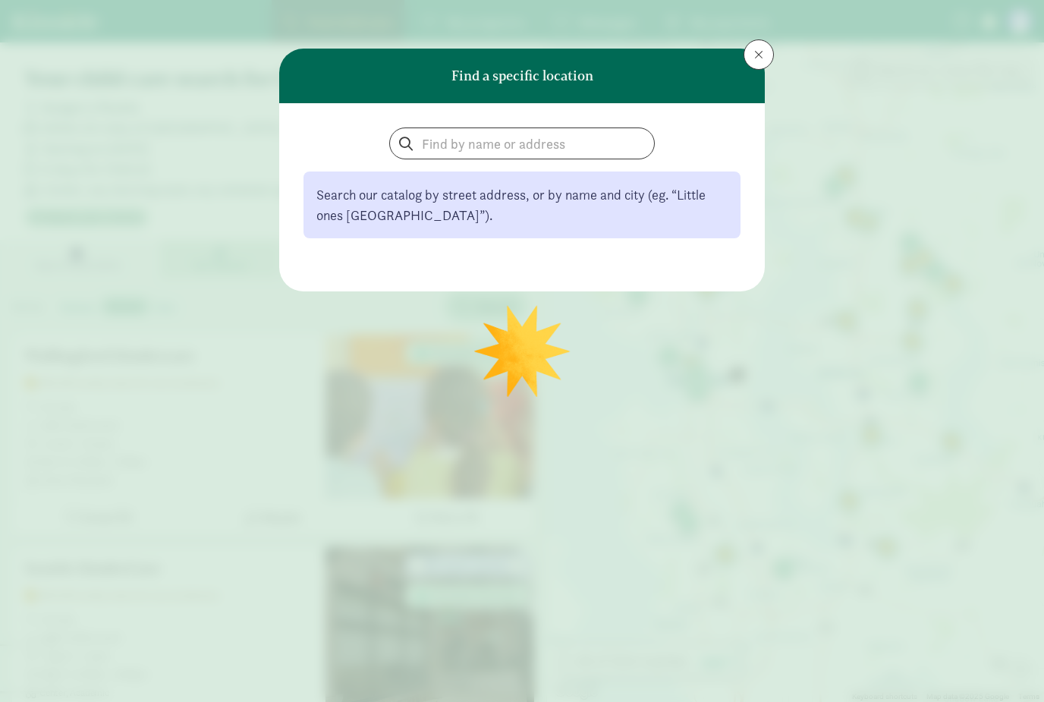
click at [748, 61] on button at bounding box center [759, 54] width 30 height 30
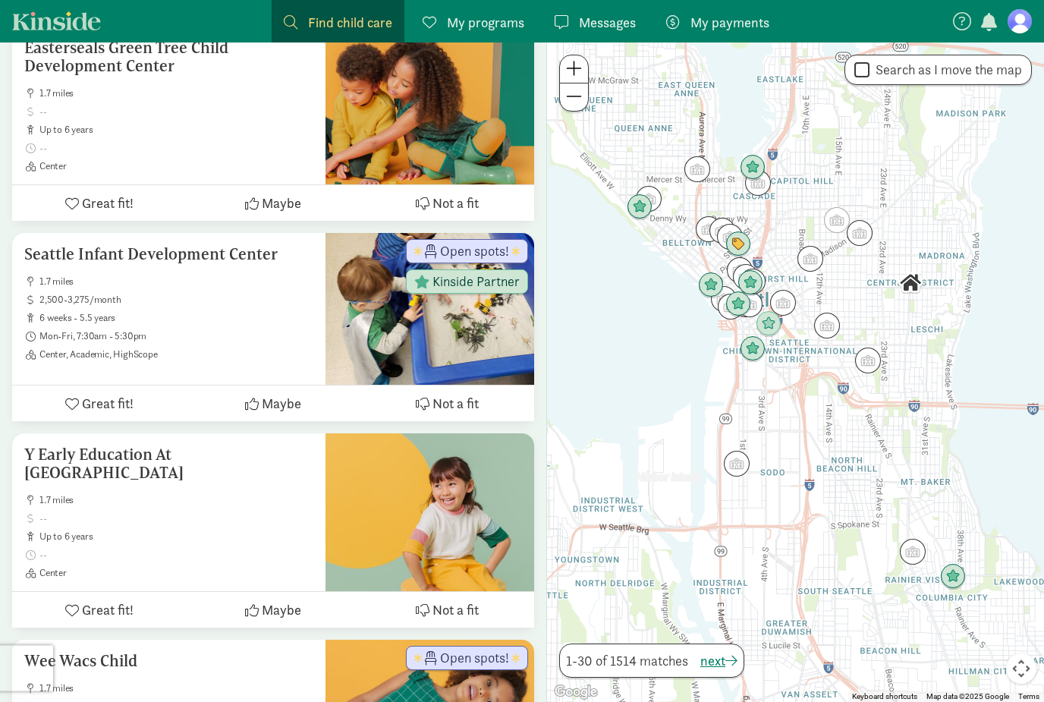
scroll to position [1742, 0]
click at [253, 244] on div "Seattle Infant Development Center 1.7 miles 2,500-3,275/month 6 weeks - 5.5 yea…" at bounding box center [168, 301] width 289 height 115
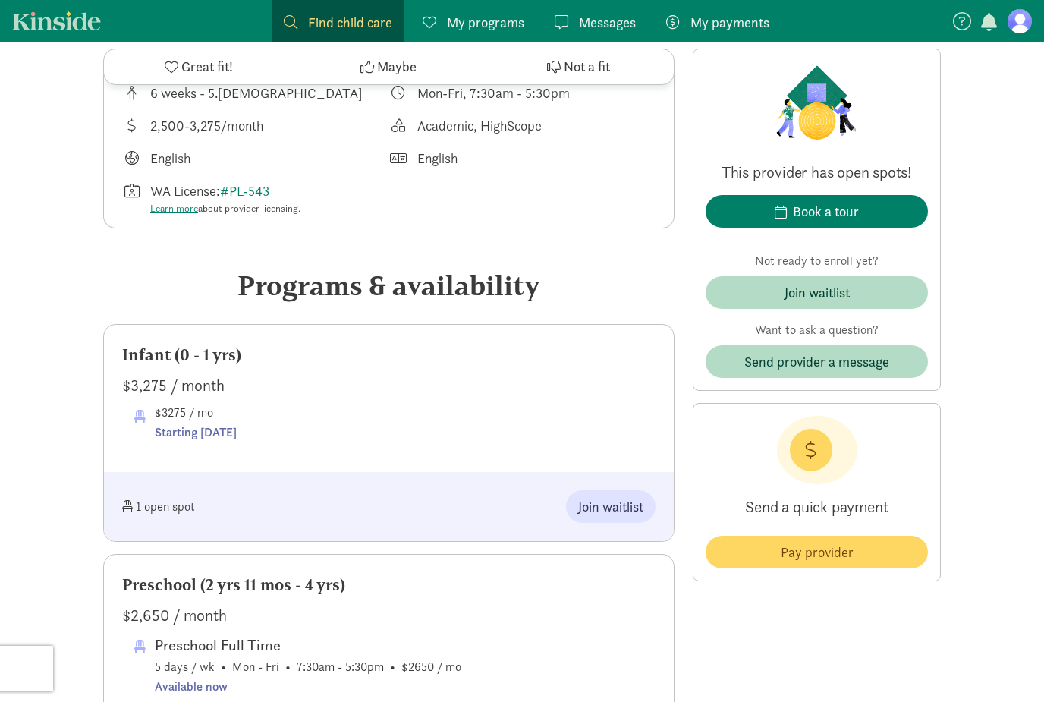
scroll to position [552, 0]
click at [898, 292] on span "Join waitlist" at bounding box center [817, 292] width 198 height 20
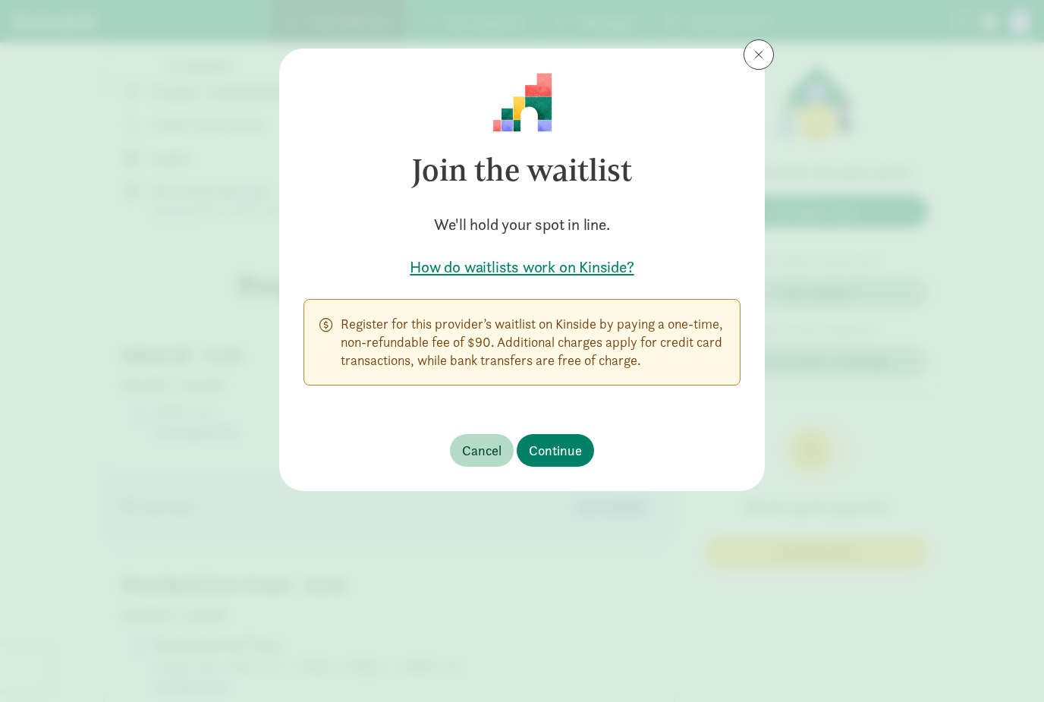
click at [616, 272] on h5 "How do waitlists work on Kinside?" at bounding box center [522, 267] width 437 height 21
click at [753, 58] on button at bounding box center [759, 54] width 30 height 30
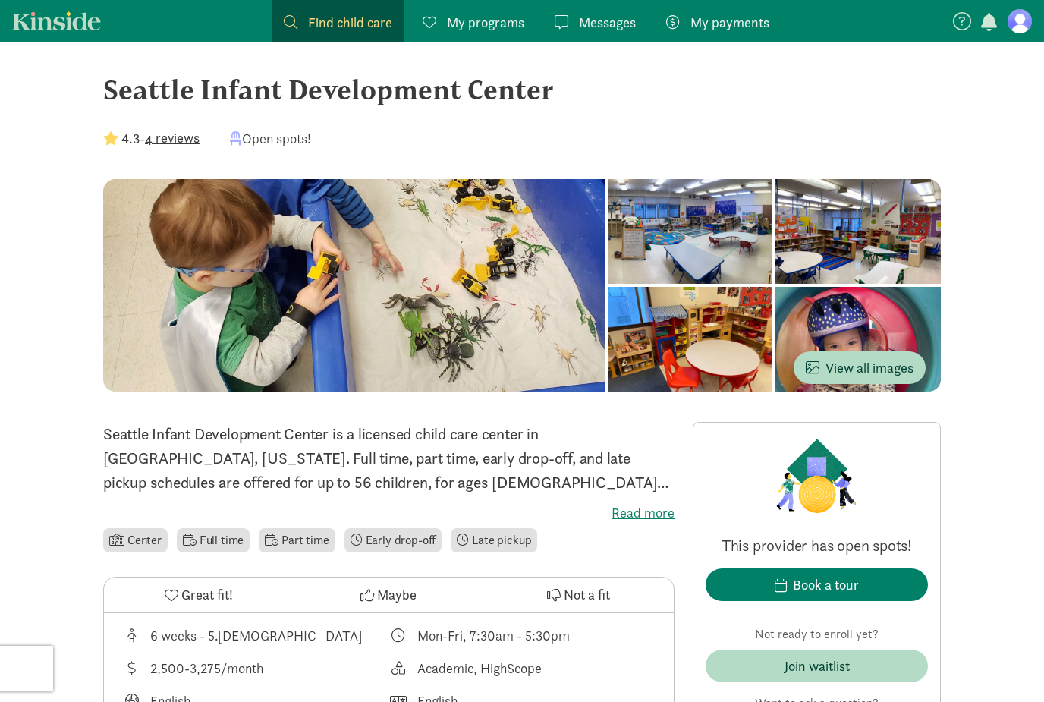
scroll to position [0, 0]
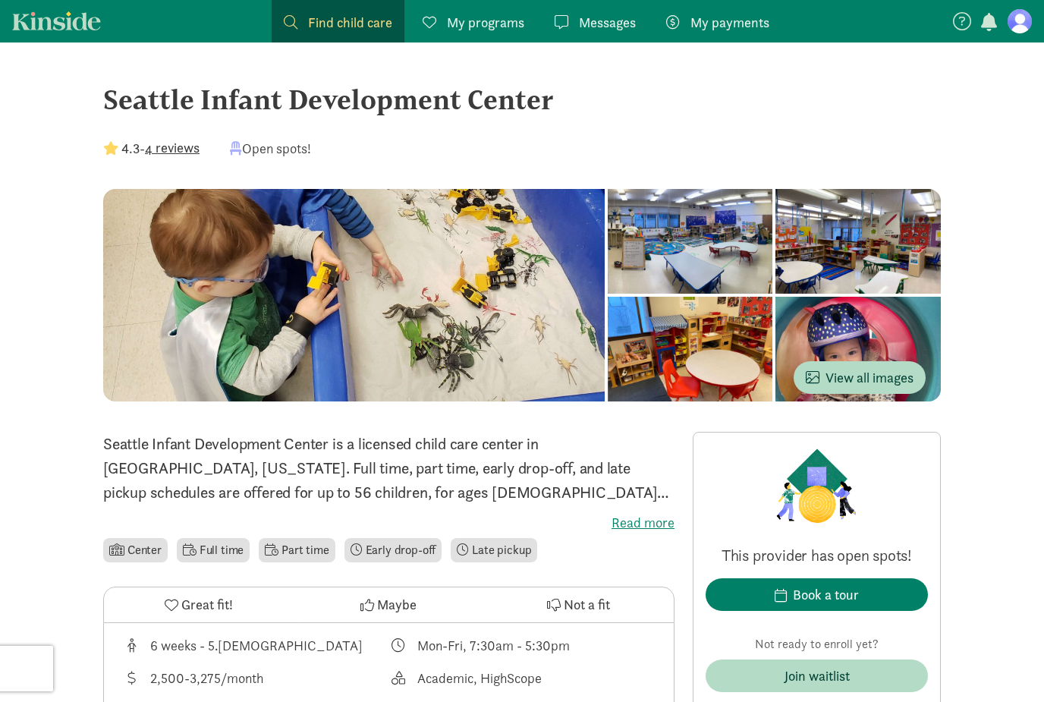
click at [395, 606] on span "Maybe" at bounding box center [396, 604] width 39 height 20
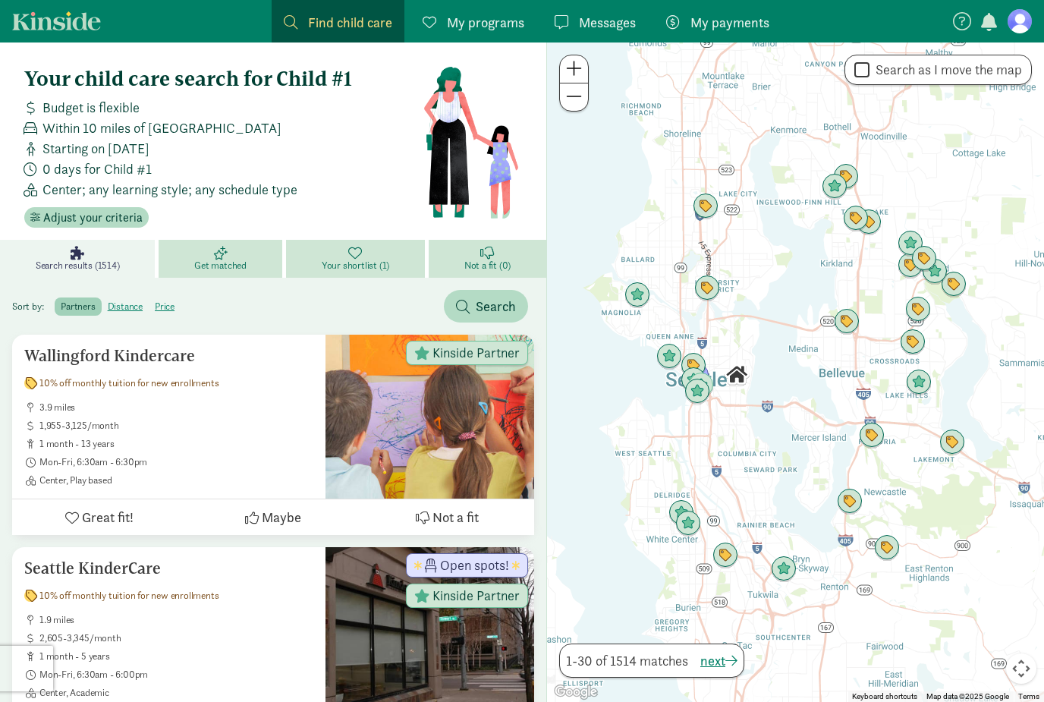
click at [128, 303] on label "distance" at bounding box center [125, 307] width 47 height 18
click at [108, 301] on input "distance" at bounding box center [108, 301] width 0 height 0
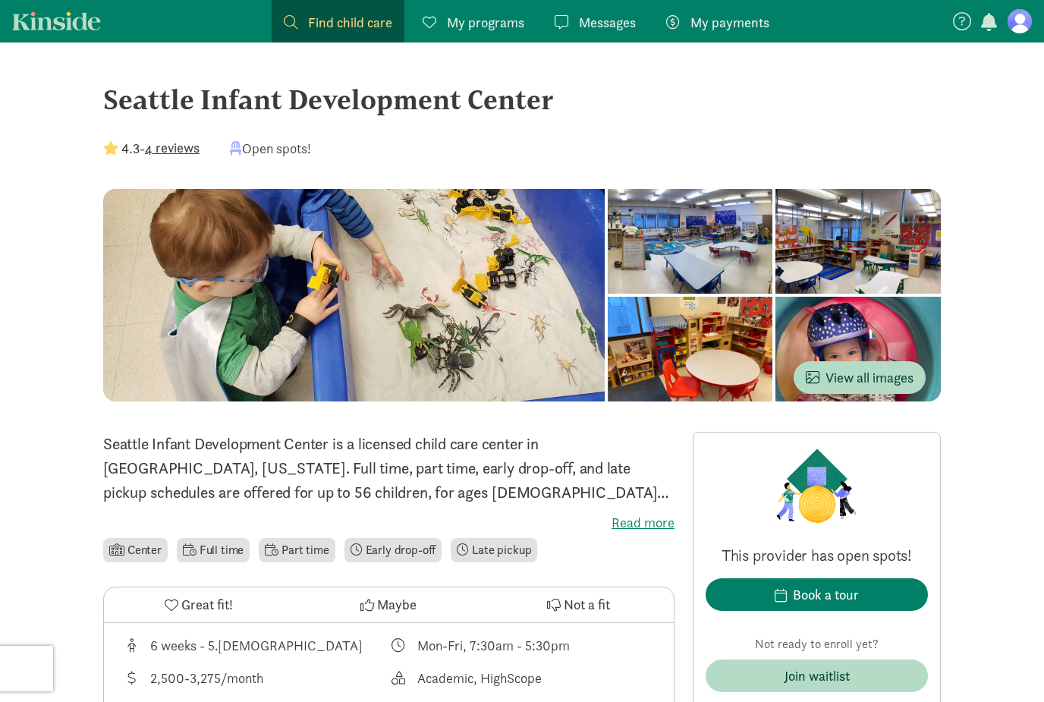
click at [439, 14] on div "My programs Programs" at bounding box center [474, 22] width 102 height 20
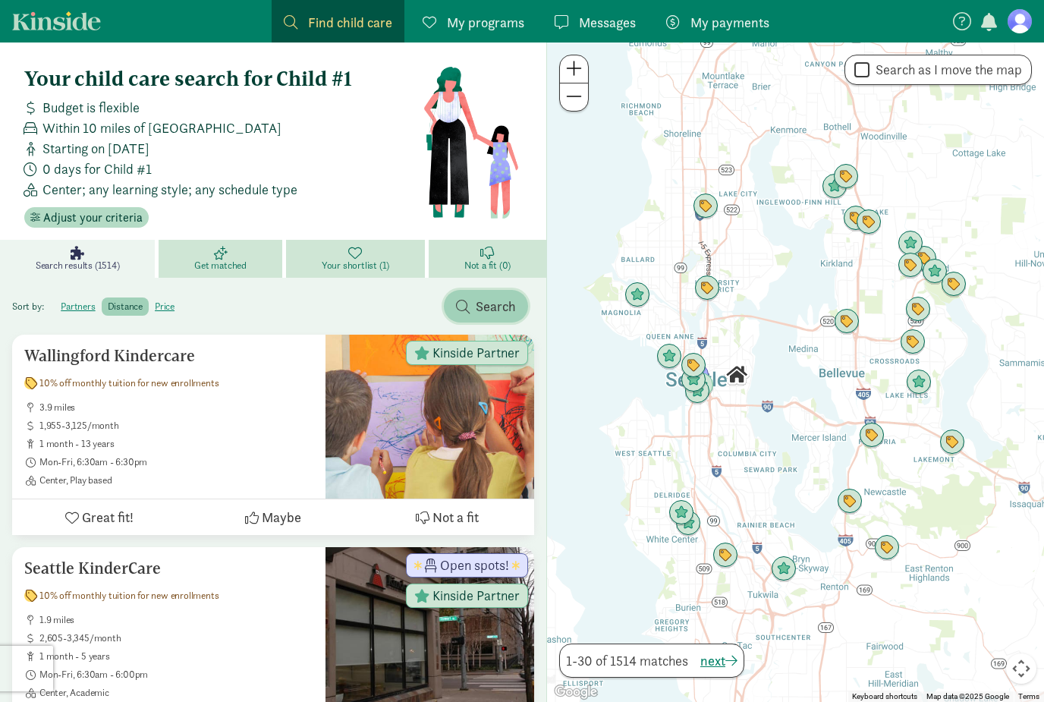
click at [490, 312] on span "Search" at bounding box center [496, 306] width 40 height 20
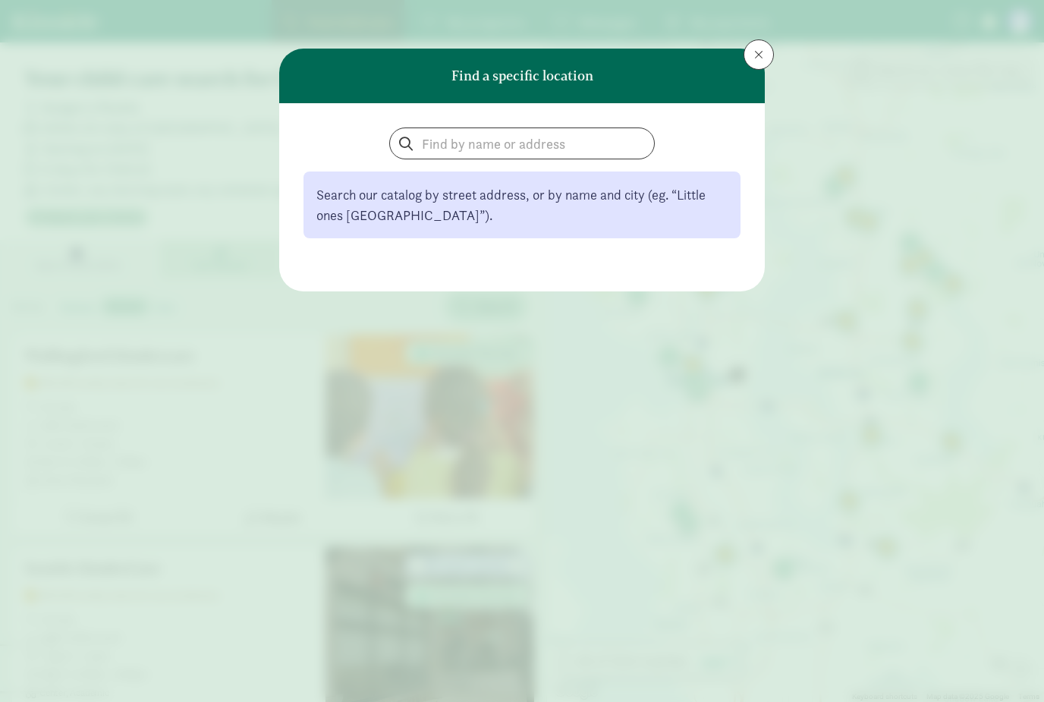
click at [762, 58] on span at bounding box center [758, 55] width 9 height 12
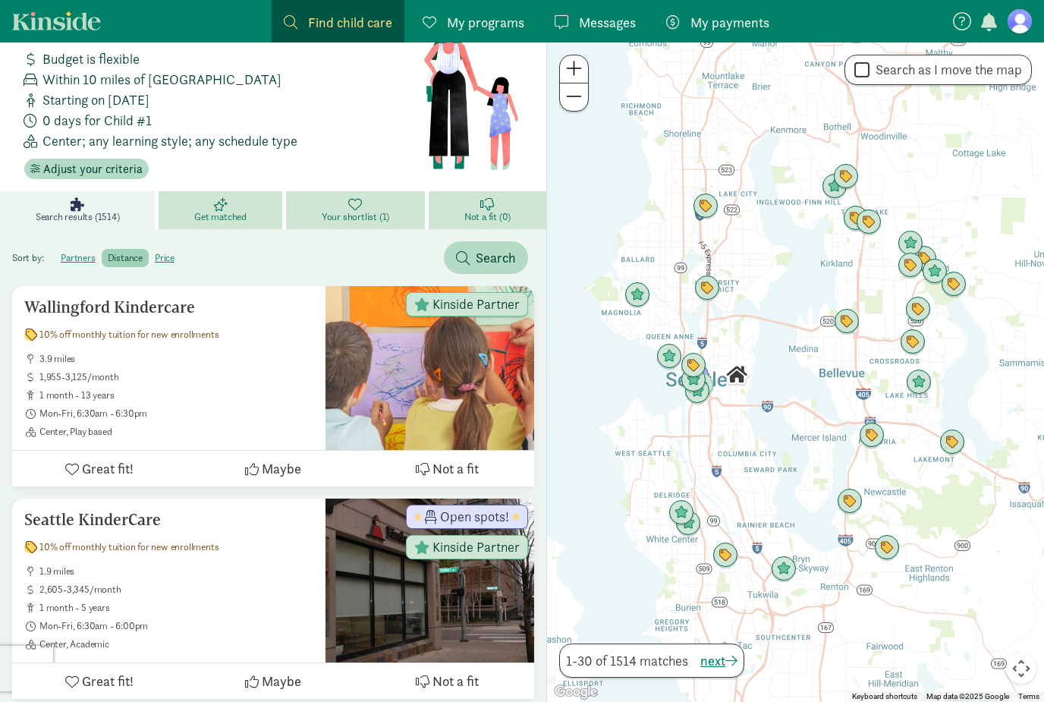
scroll to position [48, 0]
click at [126, 262] on label "distance" at bounding box center [125, 259] width 47 height 18
click at [108, 253] on input "distance" at bounding box center [108, 253] width 0 height 0
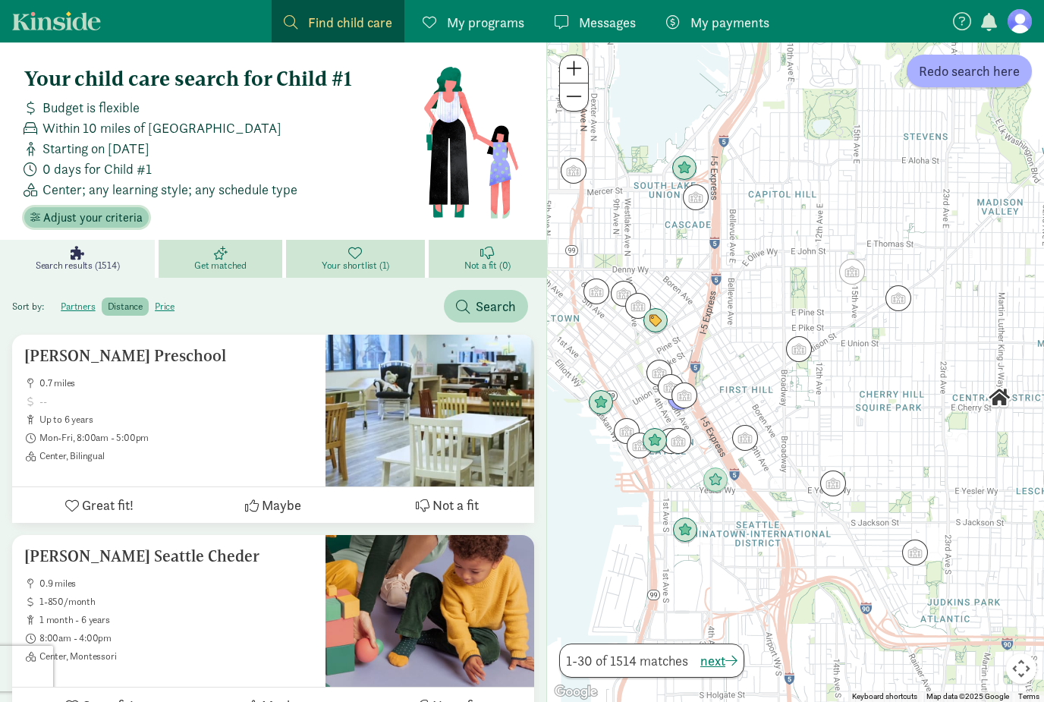
click at [124, 216] on span "Adjust your criteria" at bounding box center [92, 218] width 99 height 18
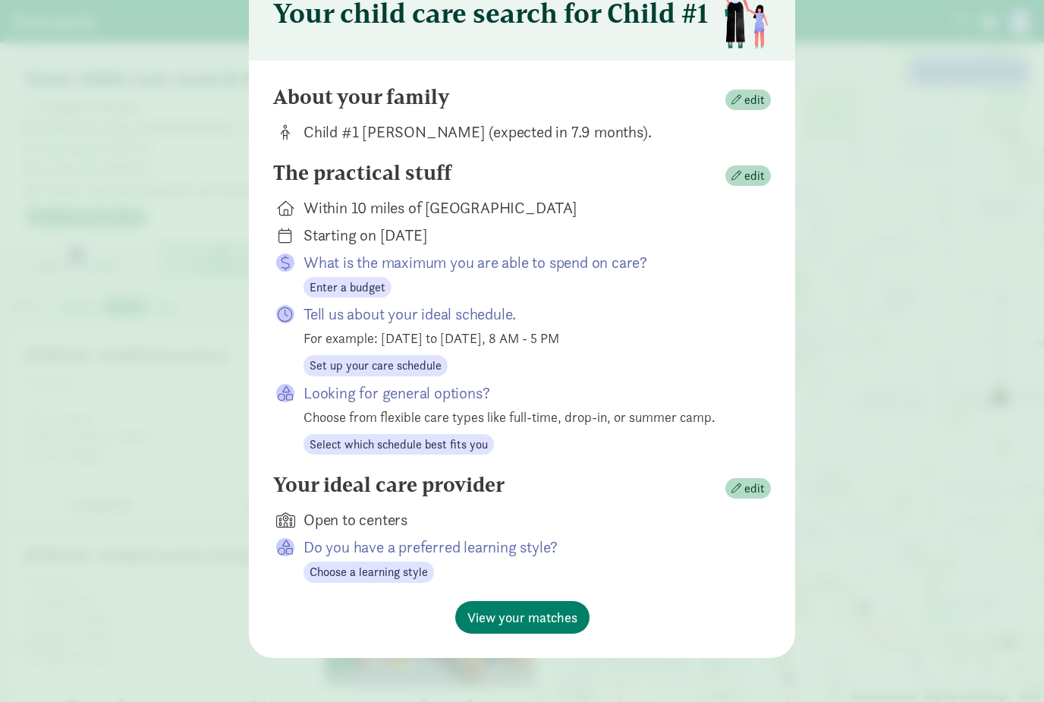
scroll to position [83, 0]
click at [878, 399] on div "Your child care search for Child #1 About your family edit Child #1 Choi-Chalme…" at bounding box center [522, 351] width 1044 height 702
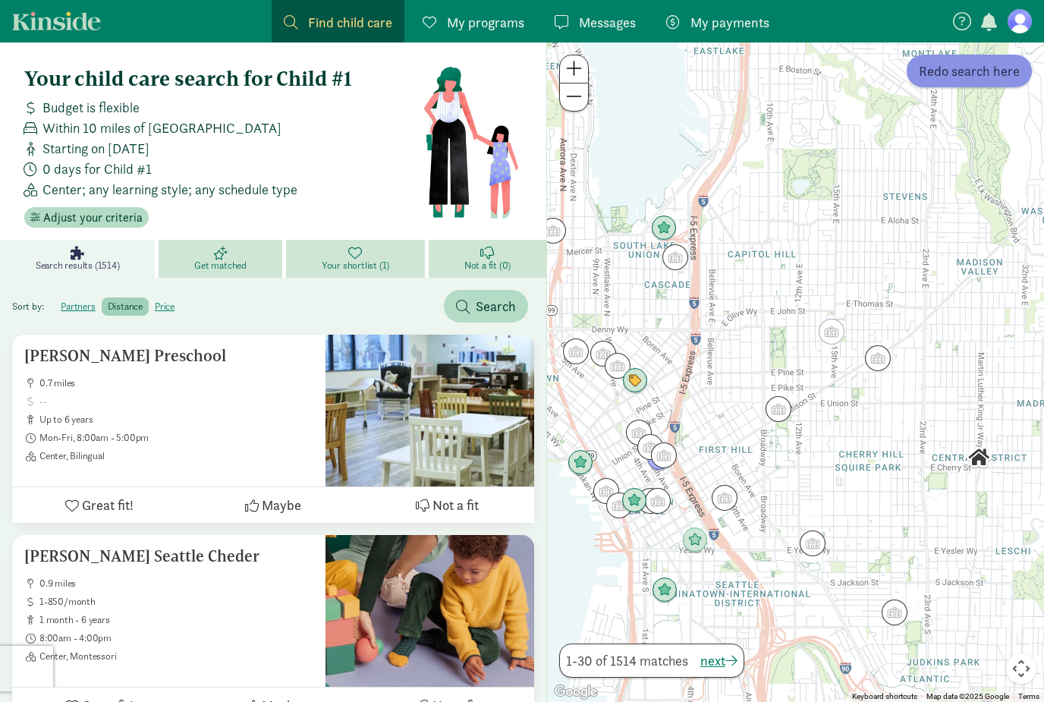
click at [992, 80] on span "Redo search here" at bounding box center [969, 71] width 101 height 20
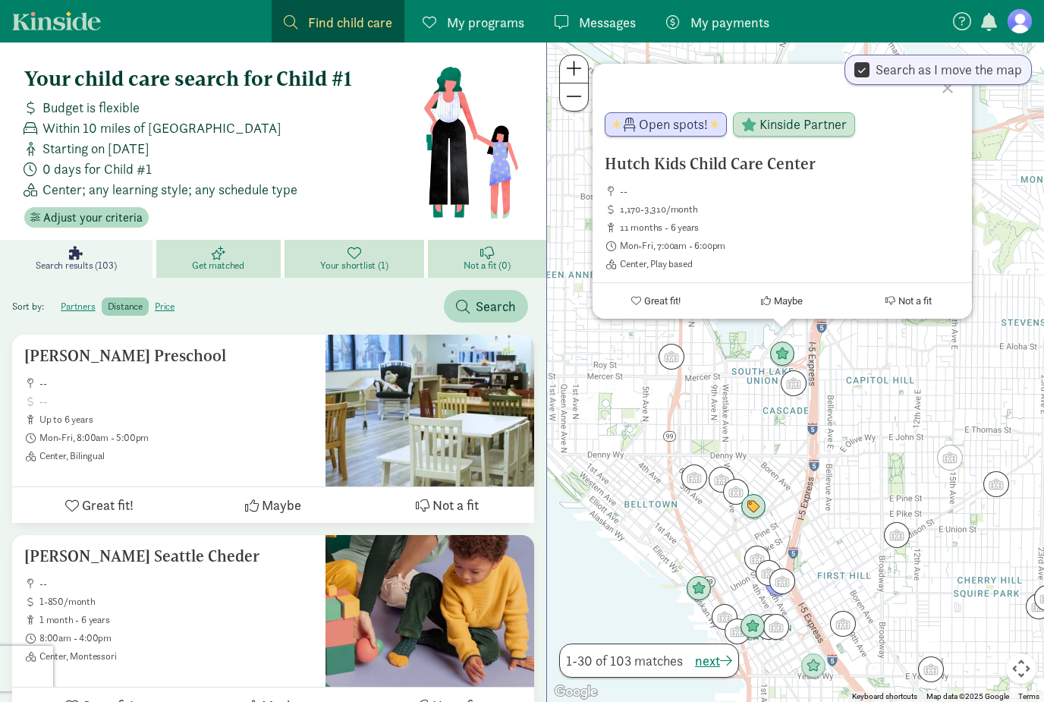
click at [951, 103] on div at bounding box center [950, 86] width 44 height 44
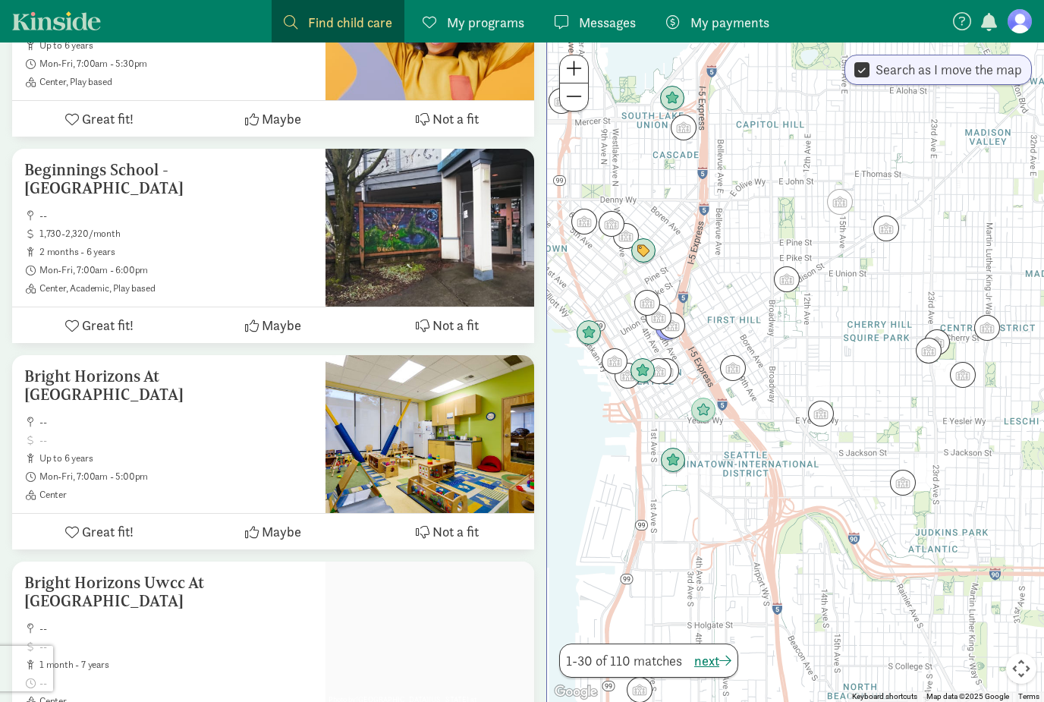
scroll to position [796, 0]
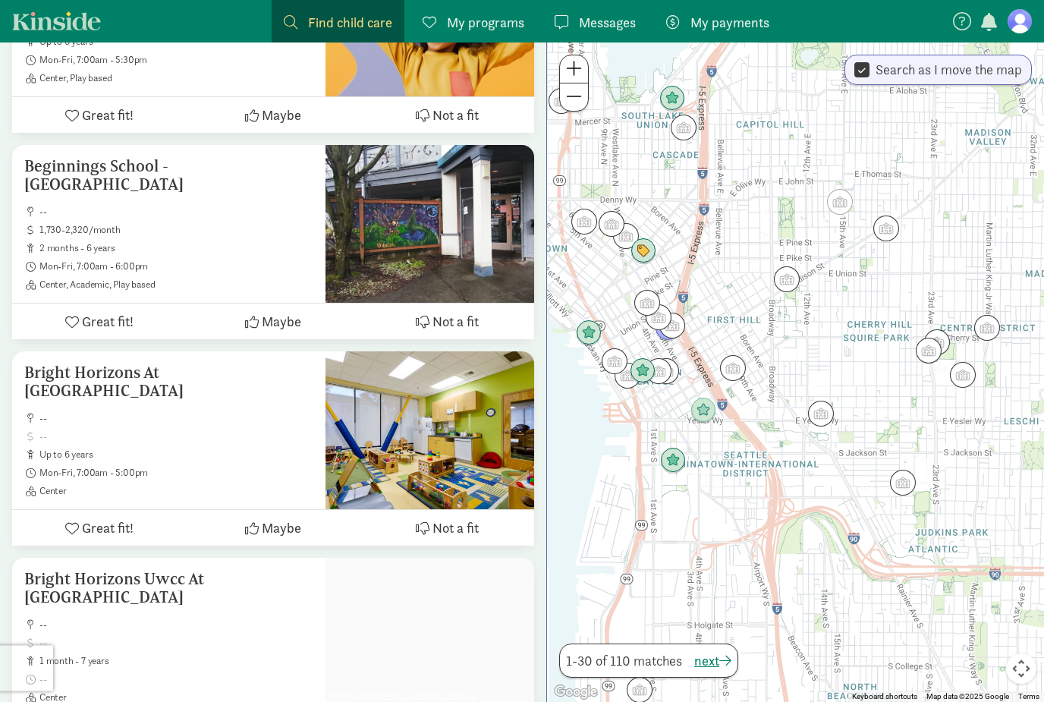
click at [289, 317] on span "Maybe" at bounding box center [281, 322] width 39 height 20
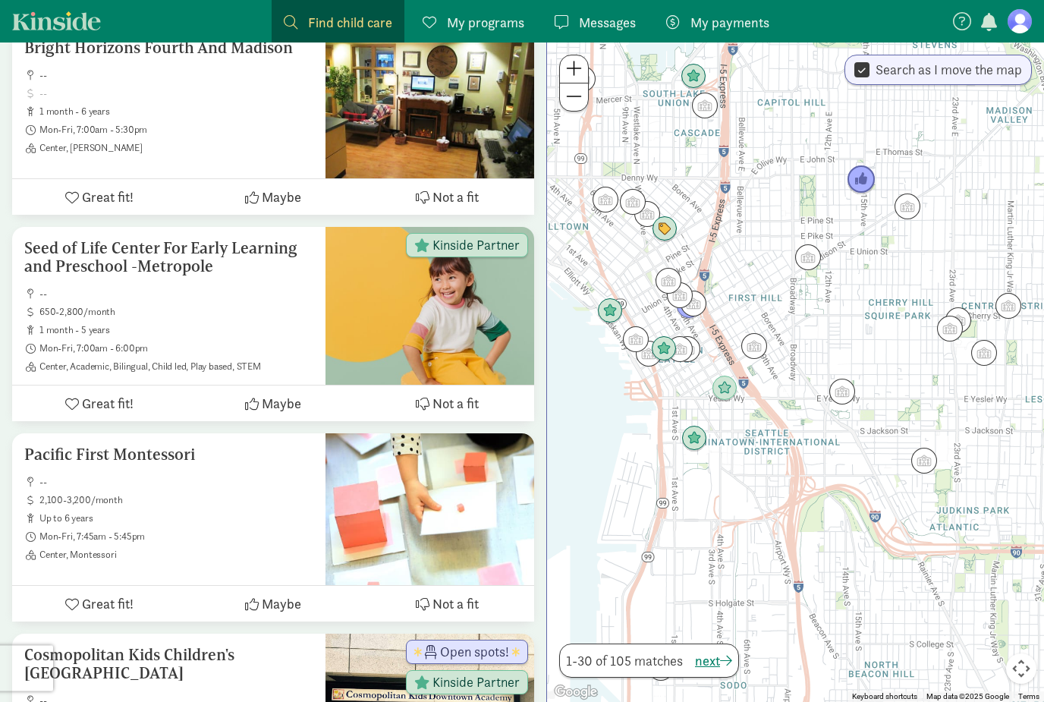
scroll to position [2689, 0]
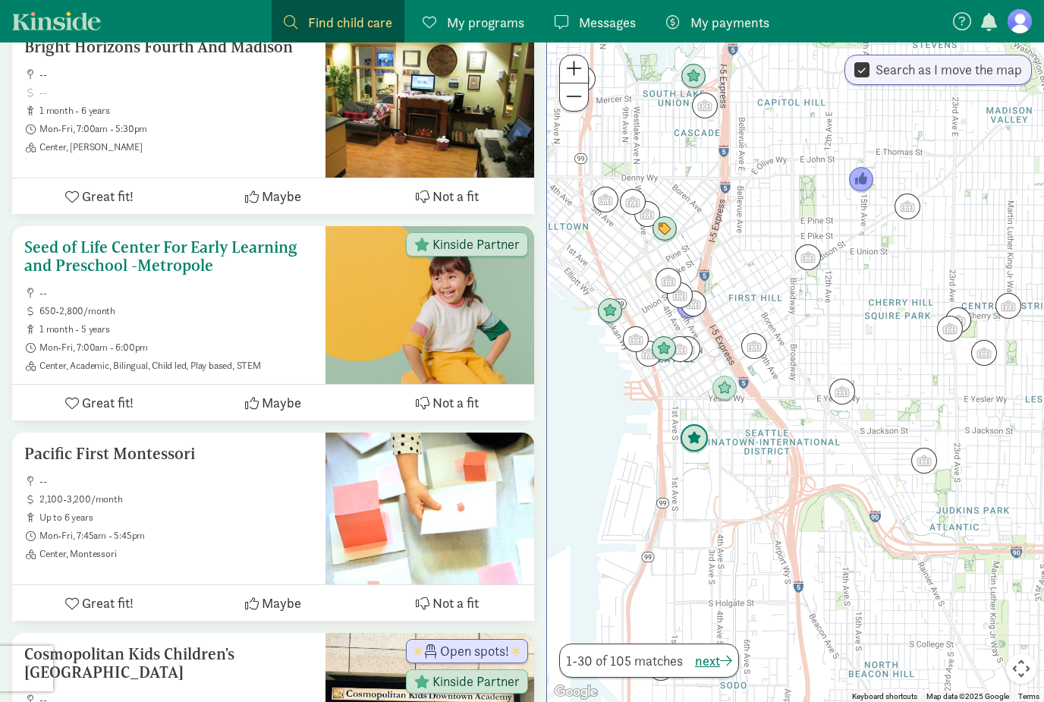
click at [253, 305] on span "650-2,800/month" at bounding box center [176, 311] width 274 height 12
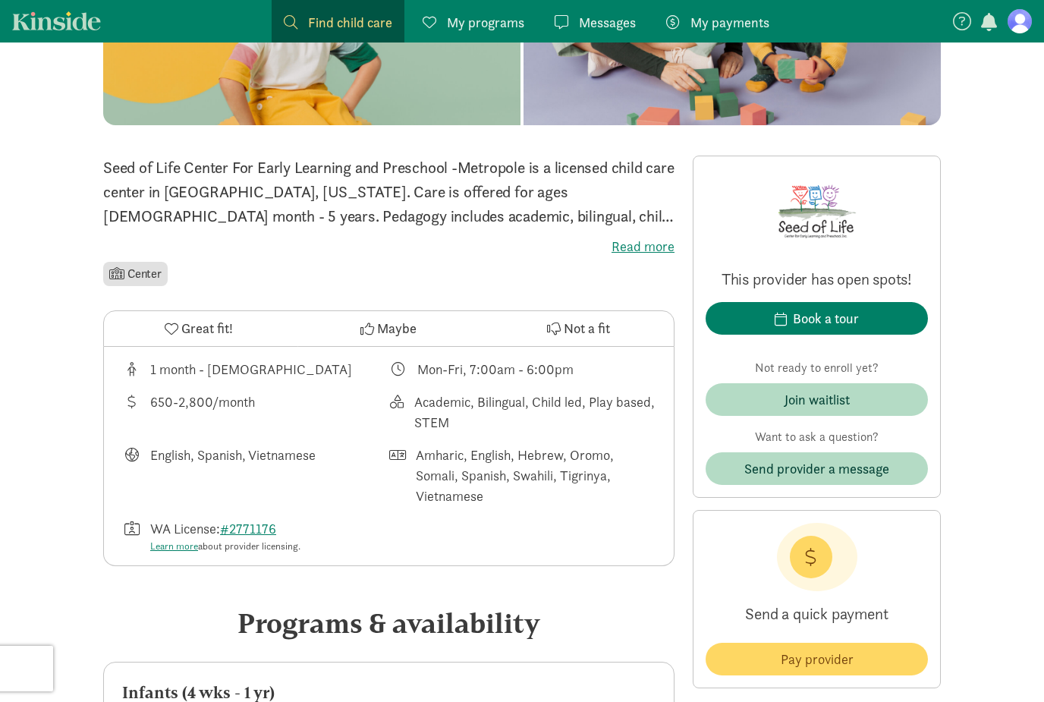
scroll to position [108, 0]
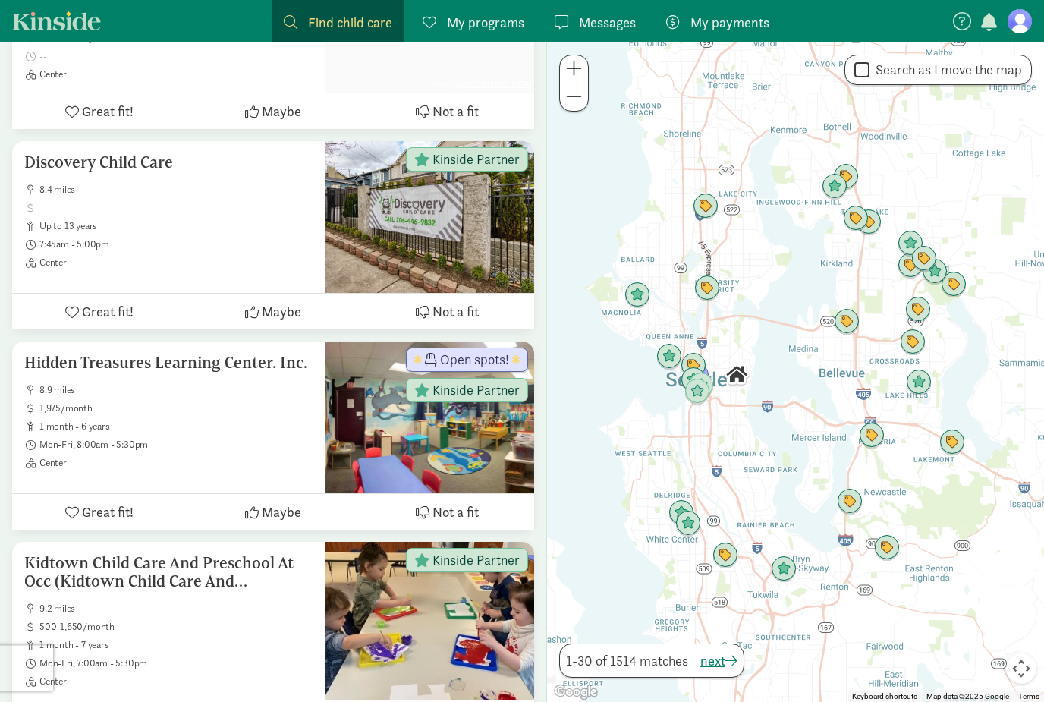
scroll to position [4208, 0]
click at [579, 75] on span at bounding box center [574, 68] width 16 height 18
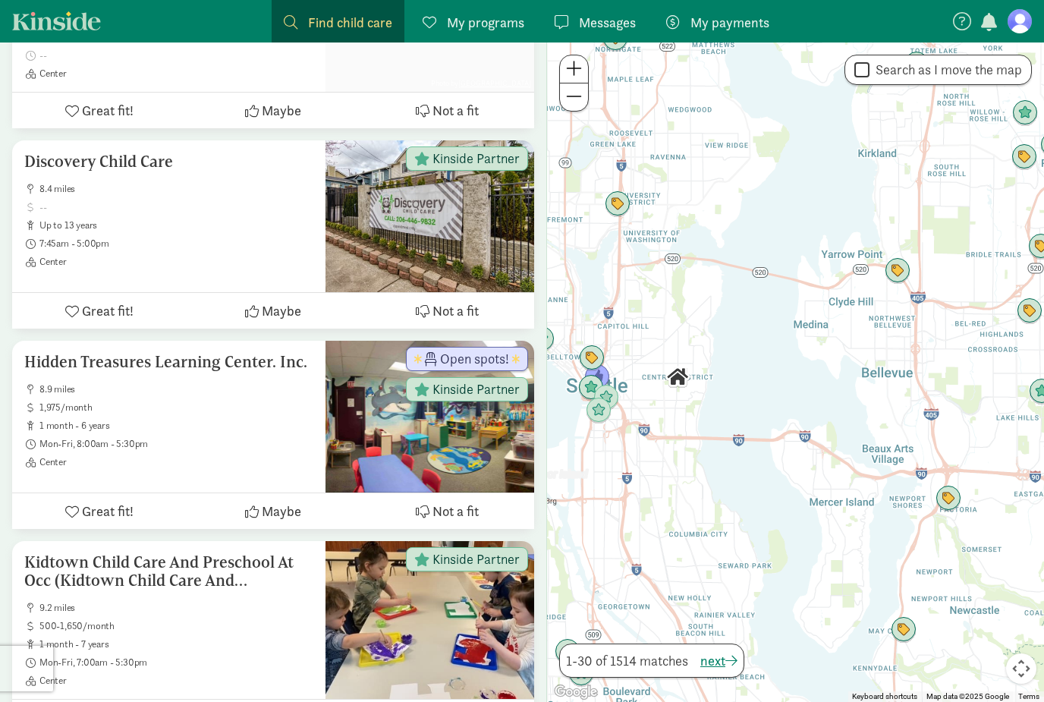
click at [578, 61] on span at bounding box center [574, 68] width 16 height 18
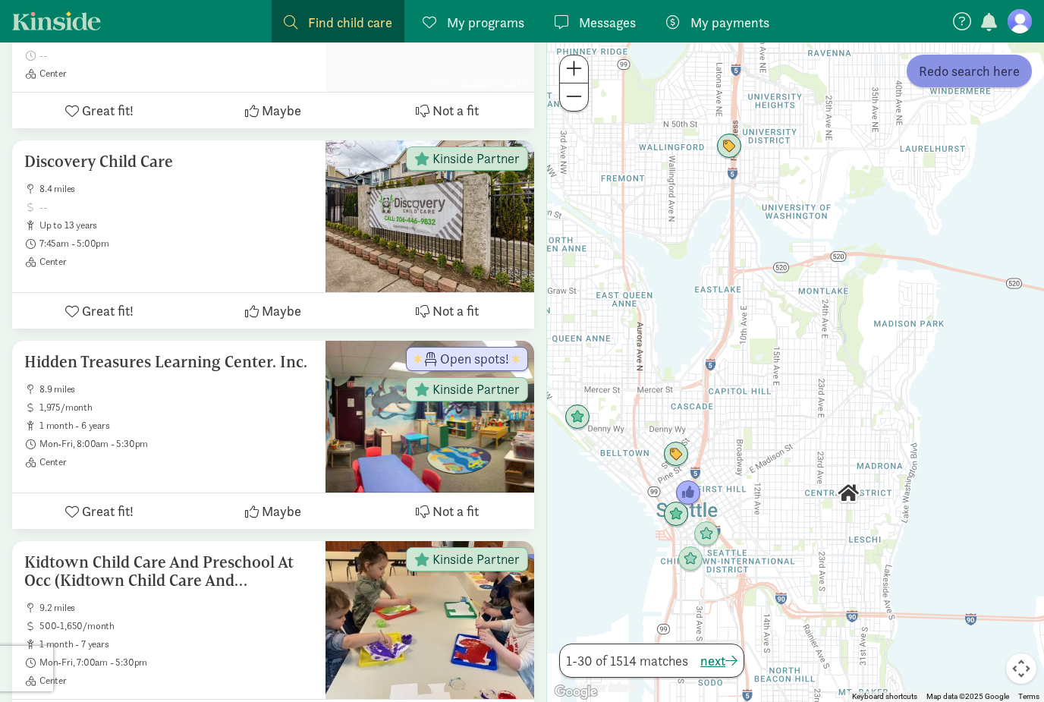
click at [987, 72] on span "Redo search here" at bounding box center [969, 71] width 101 height 20
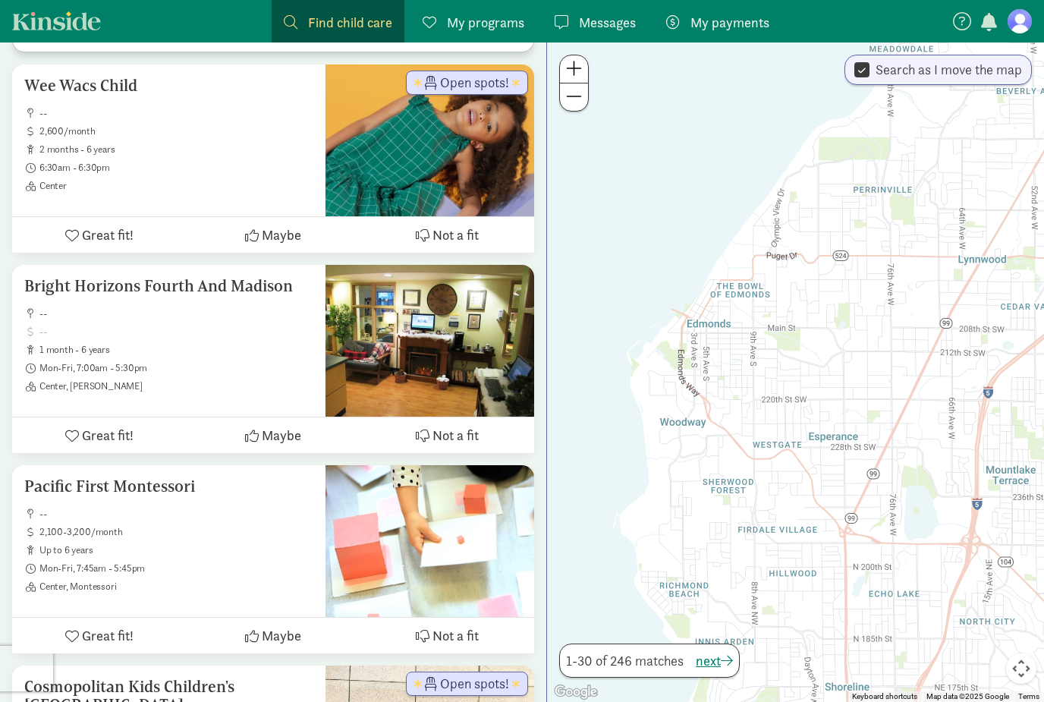
scroll to position [0, 0]
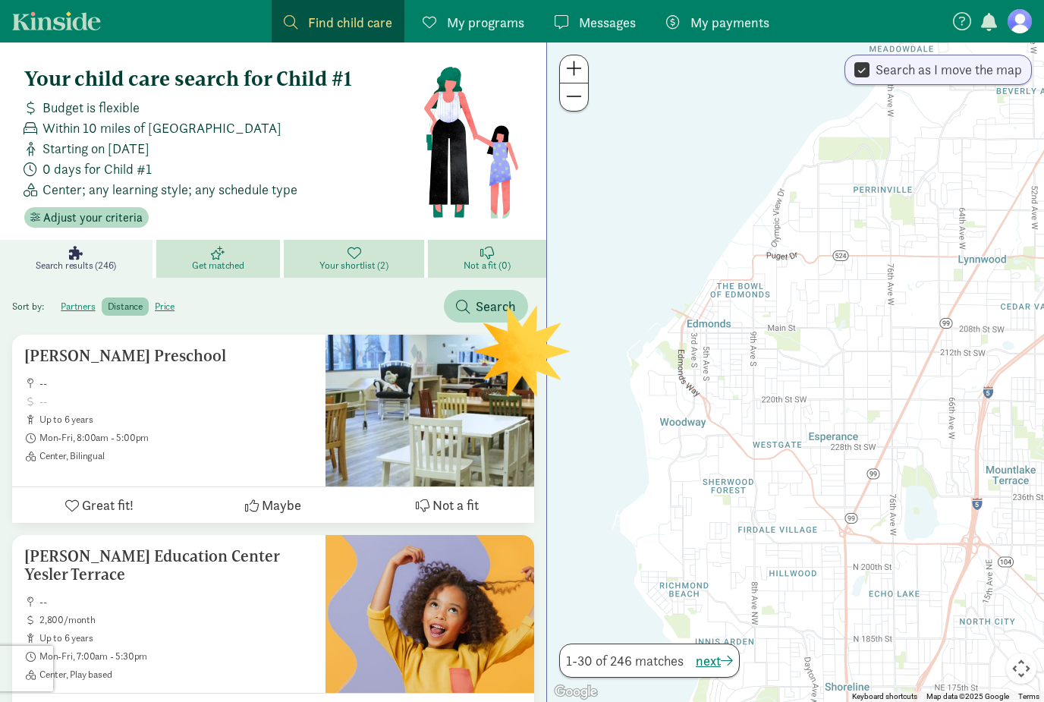
click at [498, 32] on span "My programs" at bounding box center [485, 22] width 77 height 20
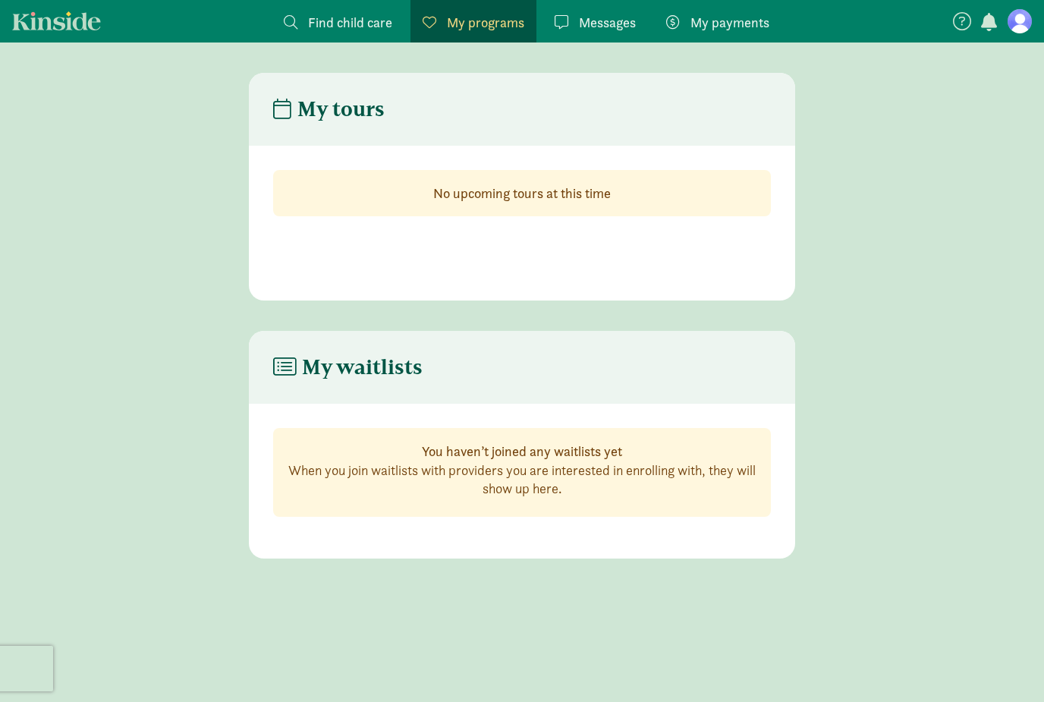
click at [354, 17] on span "Find child care" at bounding box center [350, 22] width 84 height 20
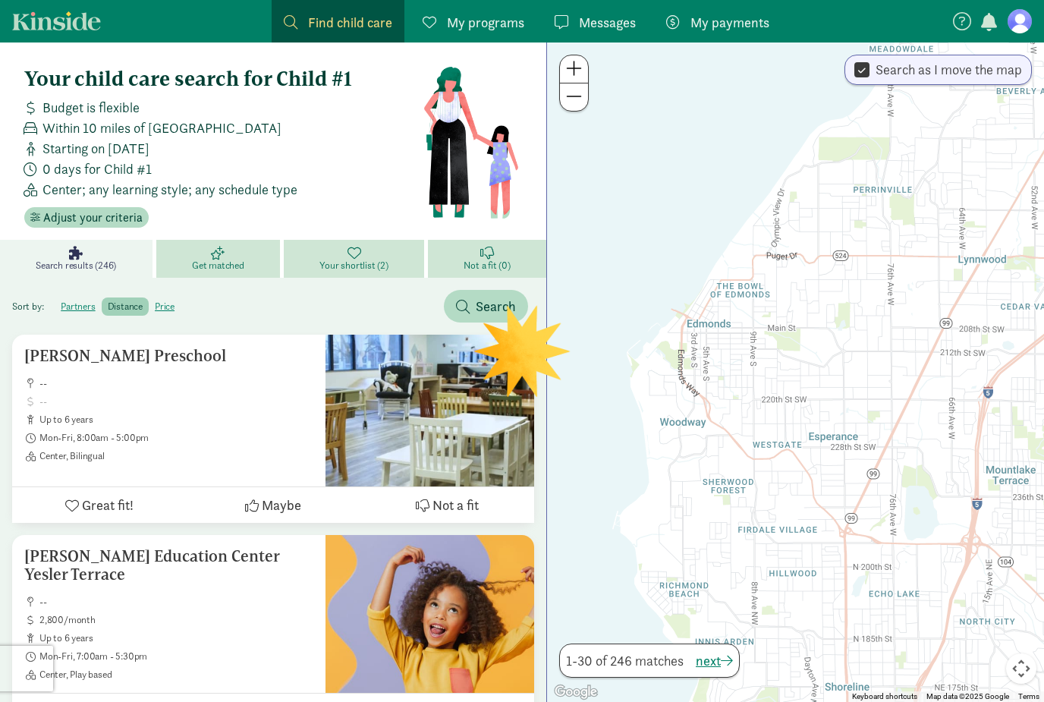
click at [373, 256] on link "Your shortlist (2)" at bounding box center [356, 259] width 144 height 38
